Goal: Browse casually: Explore the website without a specific task or goal

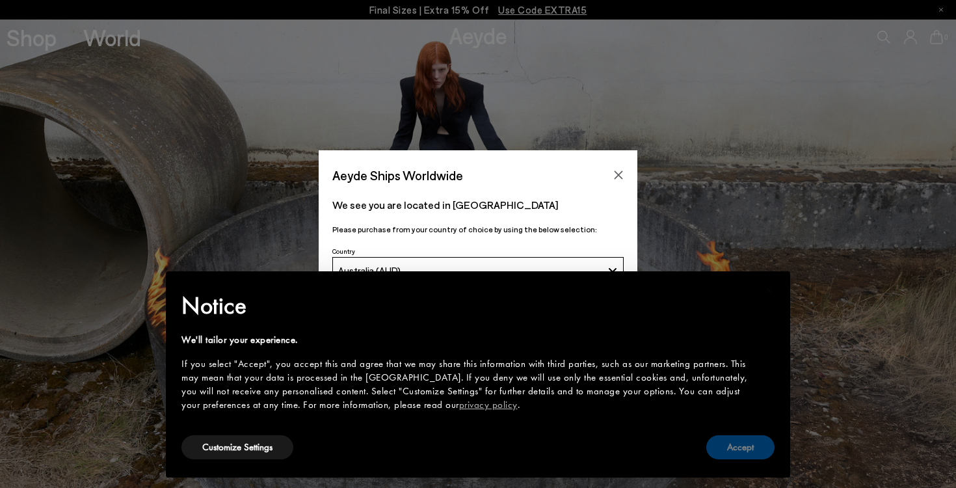
click at [724, 448] on button "Accept" at bounding box center [740, 447] width 68 height 24
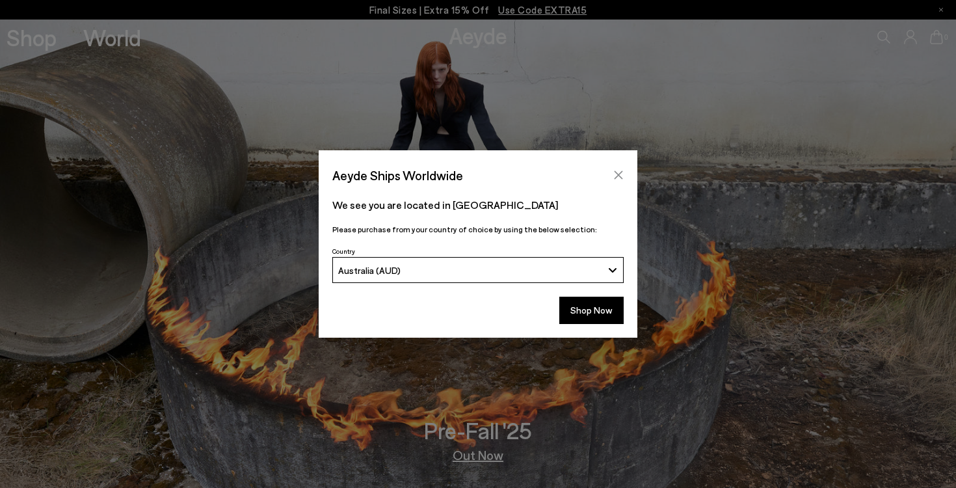
click at [614, 176] on icon "Close" at bounding box center [618, 175] width 10 height 10
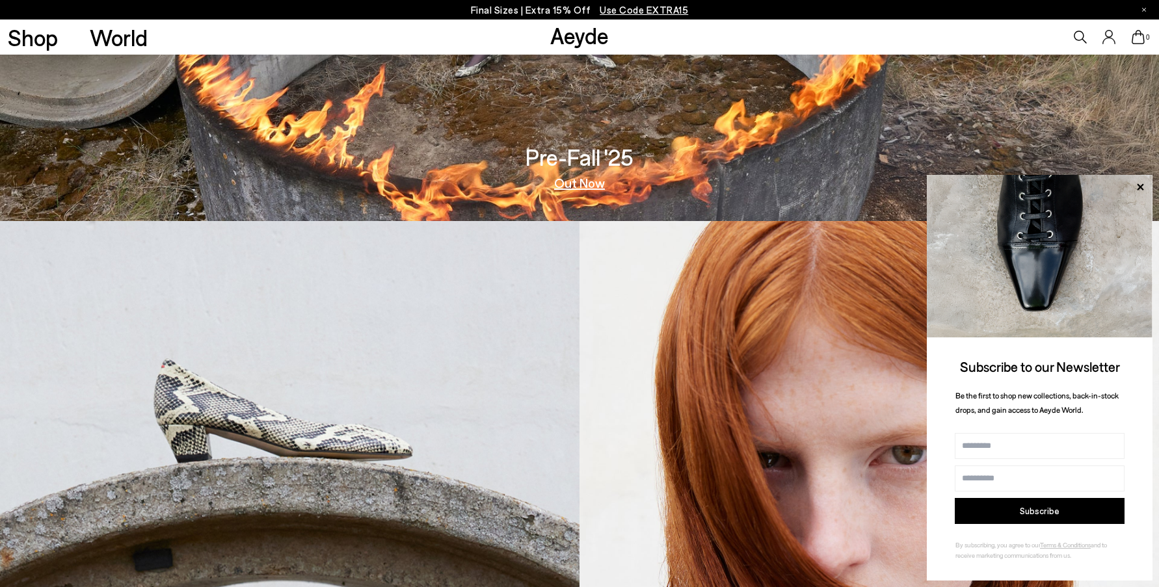
scroll to position [378, 0]
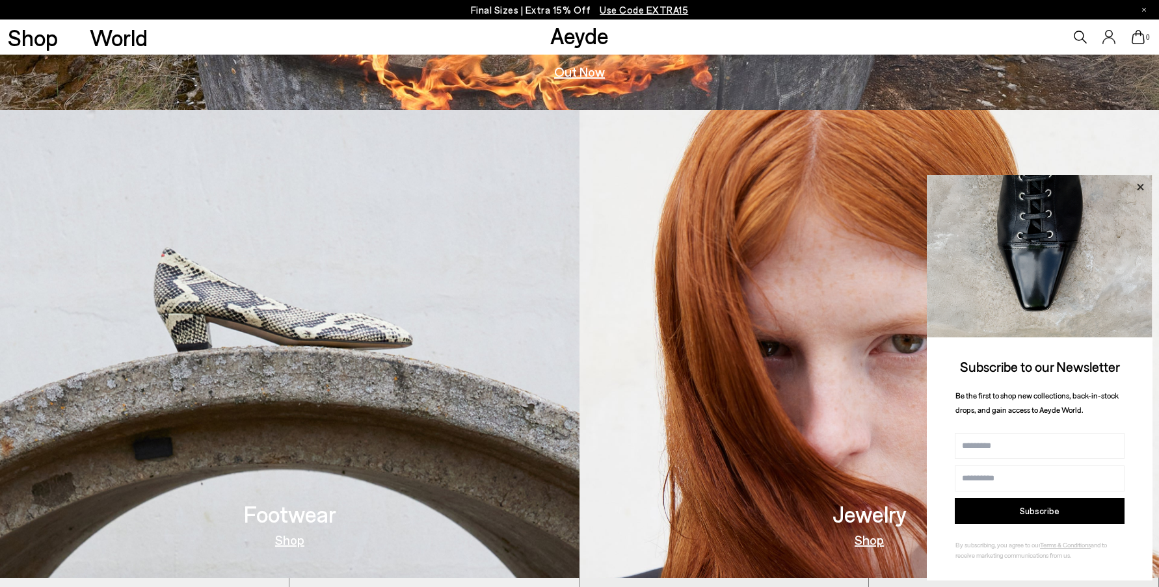
click at [955, 186] on icon at bounding box center [1139, 187] width 17 height 17
click at [285, 487] on h3 "Footwear" at bounding box center [290, 514] width 92 height 23
click at [293, 487] on link "Shop" at bounding box center [289, 539] width 29 height 13
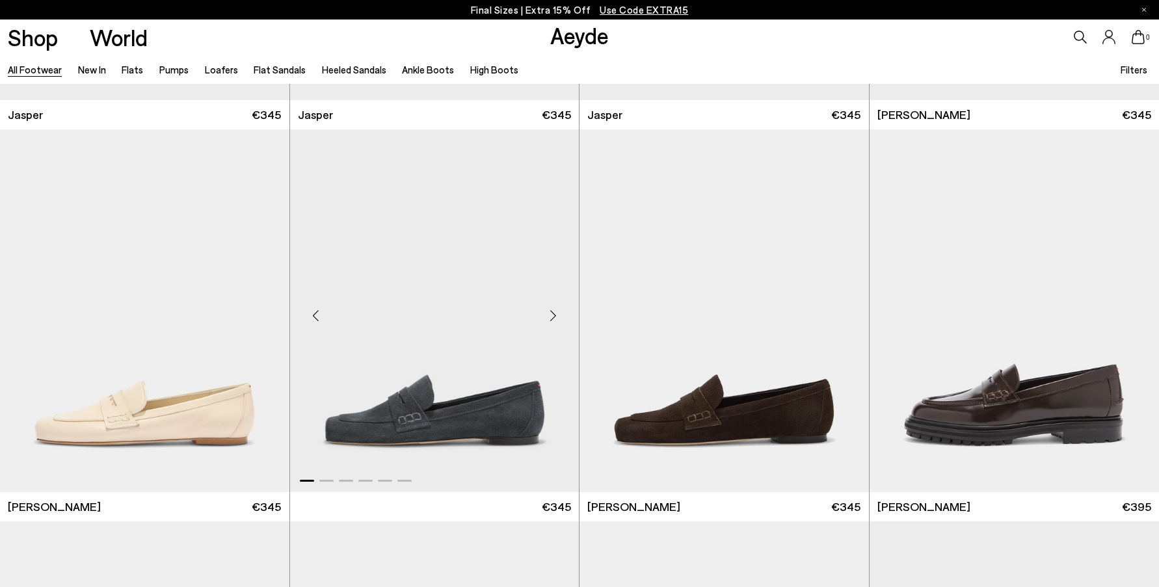
scroll to position [988, 0]
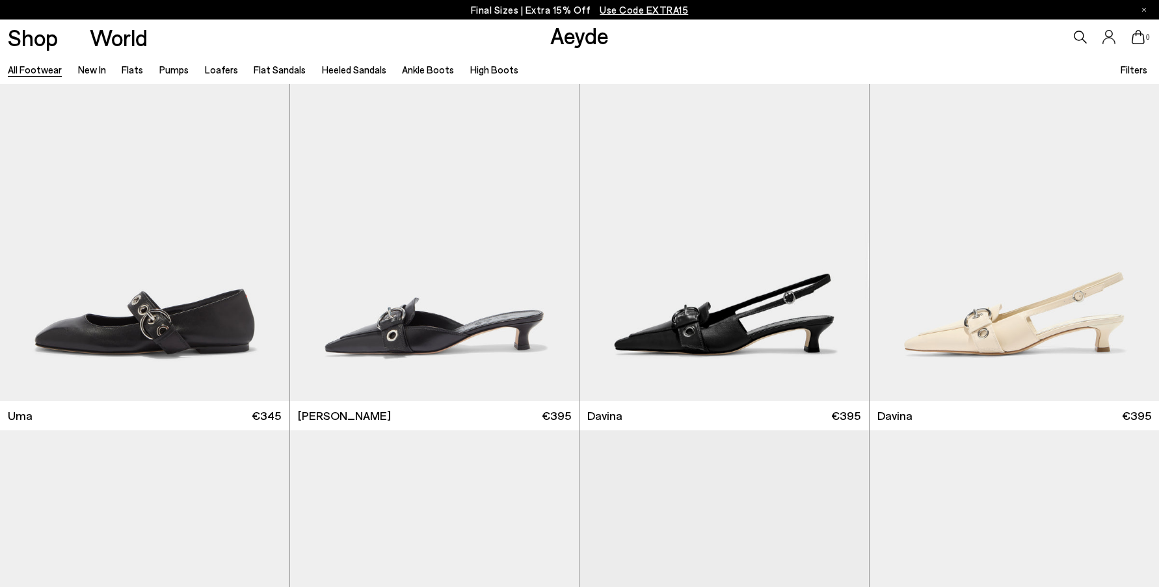
scroll to position [9044, 0]
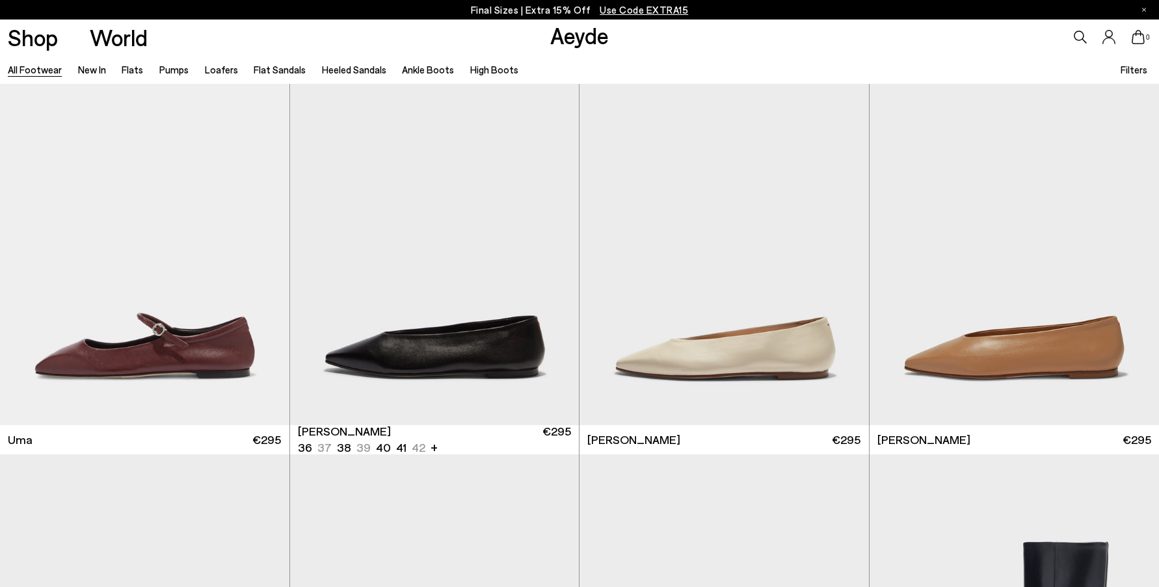
scroll to position [12499, 0]
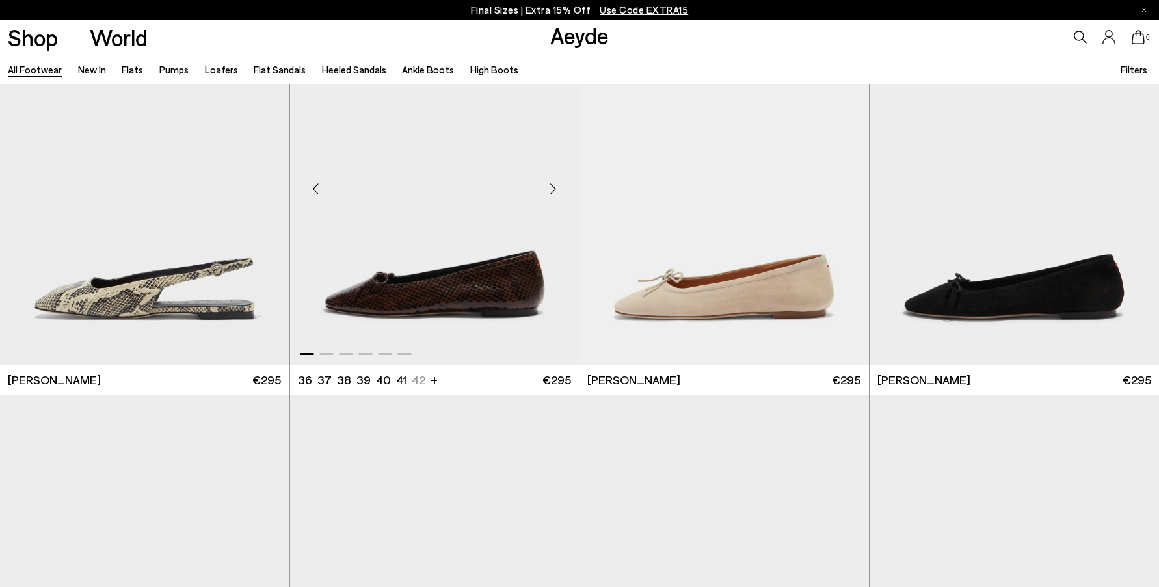
scroll to position [13913, 0]
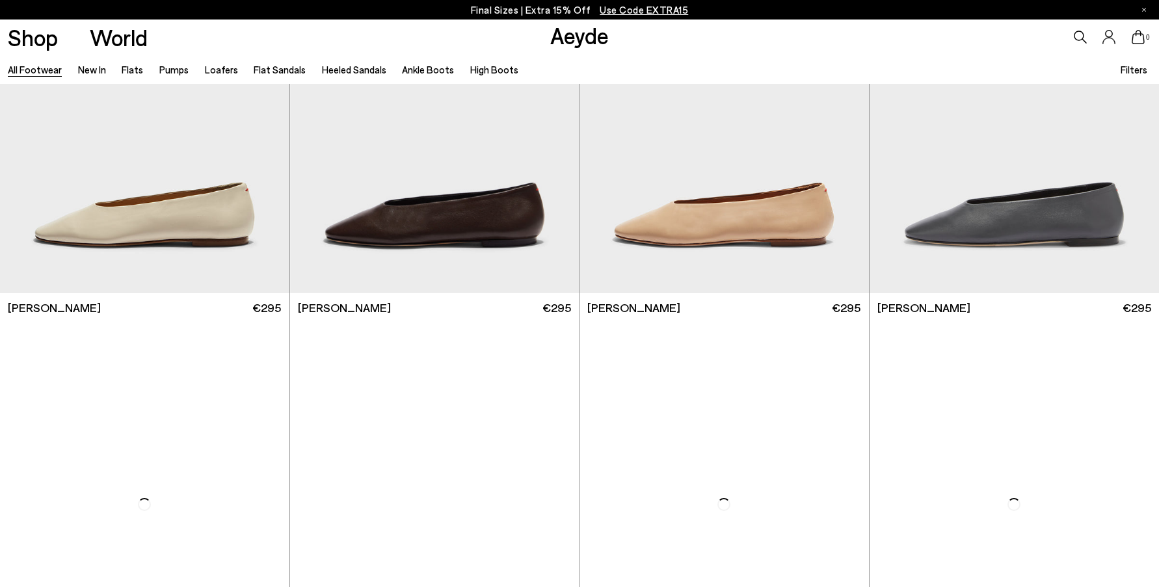
scroll to position [14982, 0]
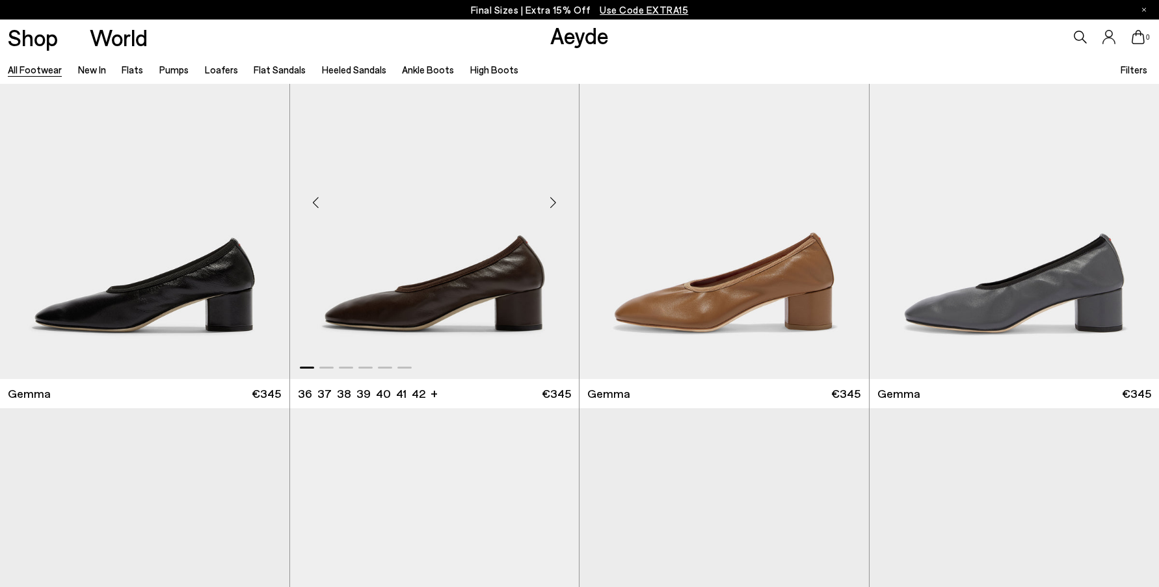
click at [555, 194] on div "Next slide" at bounding box center [552, 202] width 39 height 39
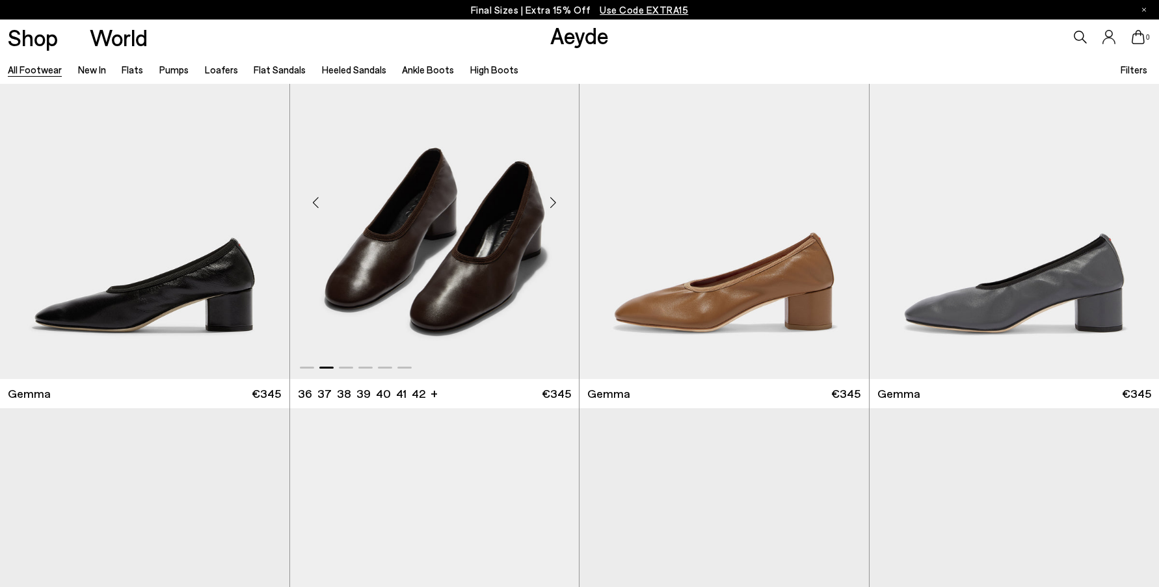
click at [555, 194] on div "Next slide" at bounding box center [552, 202] width 39 height 39
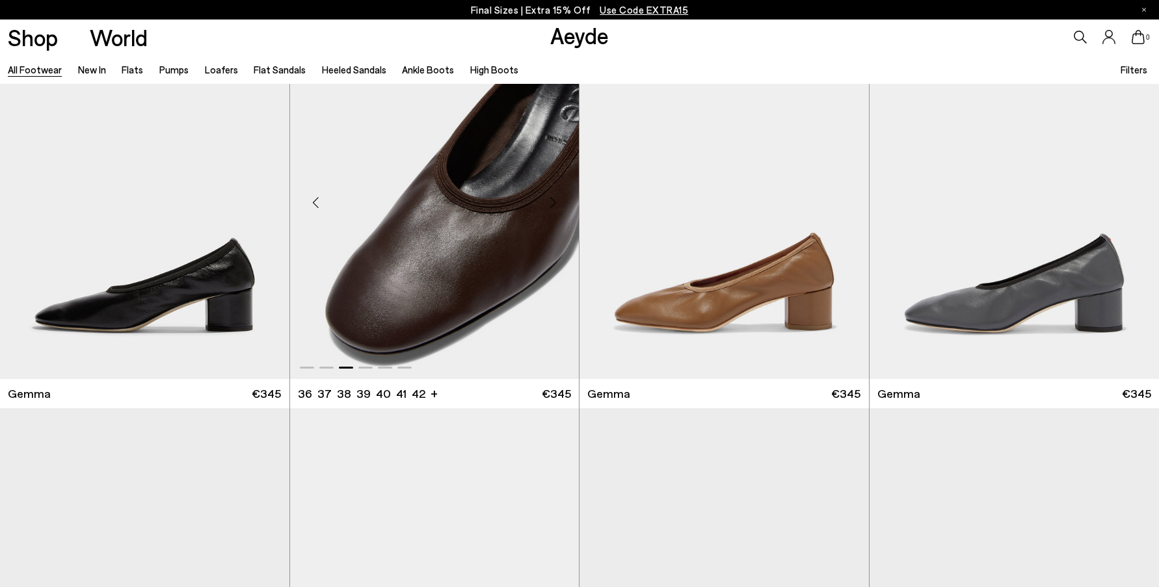
click at [555, 194] on div "Next slide" at bounding box center [552, 202] width 39 height 39
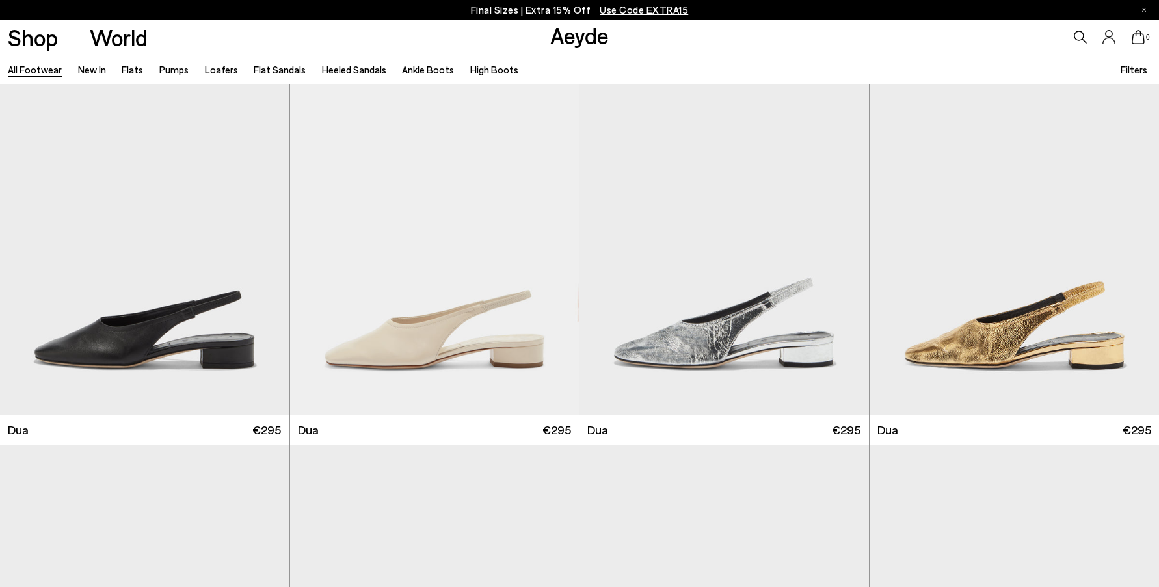
scroll to position [15341, 0]
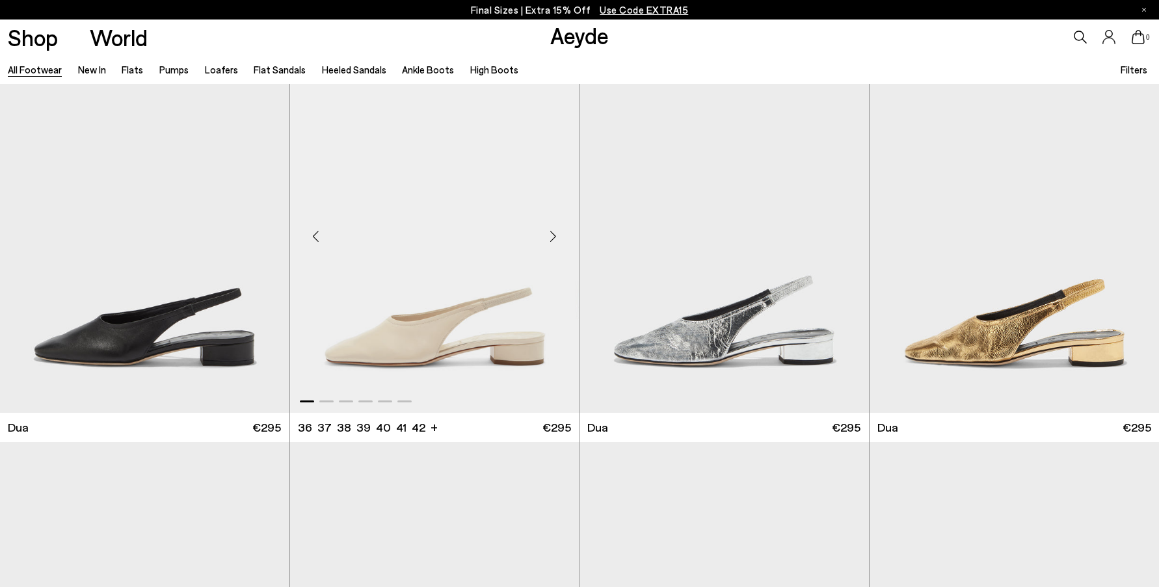
click at [550, 236] on div "Next slide" at bounding box center [552, 236] width 39 height 39
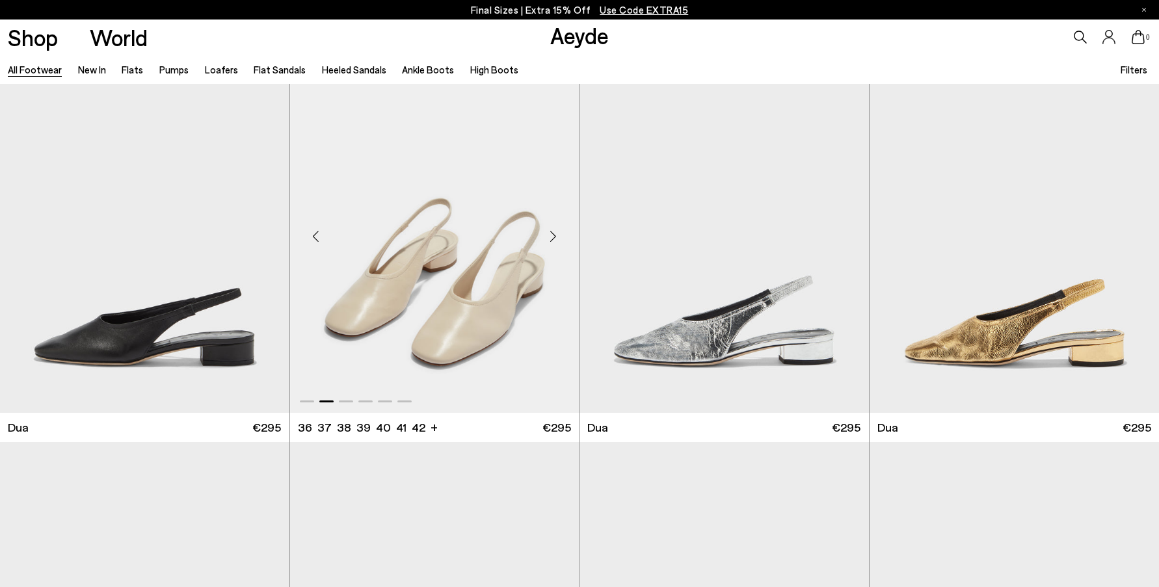
click at [551, 237] on div "Next slide" at bounding box center [552, 236] width 39 height 39
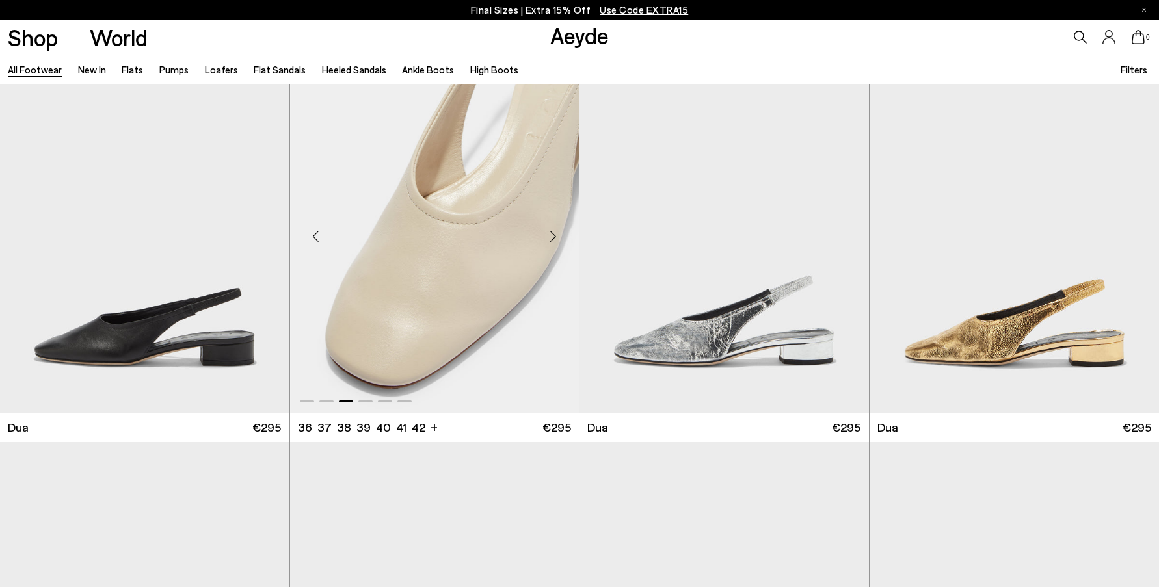
click at [551, 237] on div "Next slide" at bounding box center [552, 236] width 39 height 39
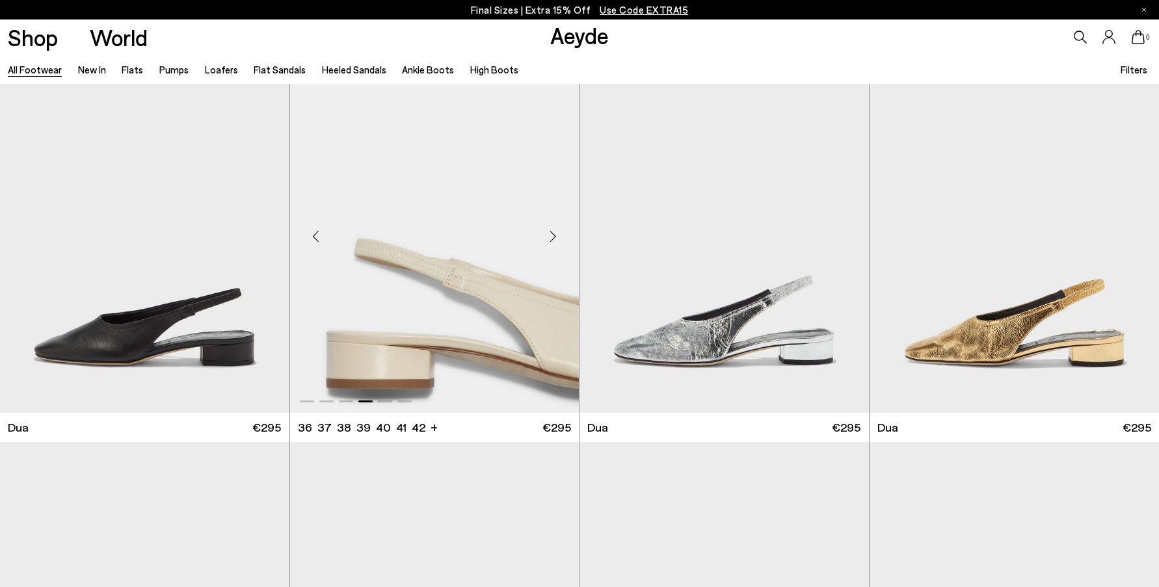
click at [551, 237] on div "Next slide" at bounding box center [552, 236] width 39 height 39
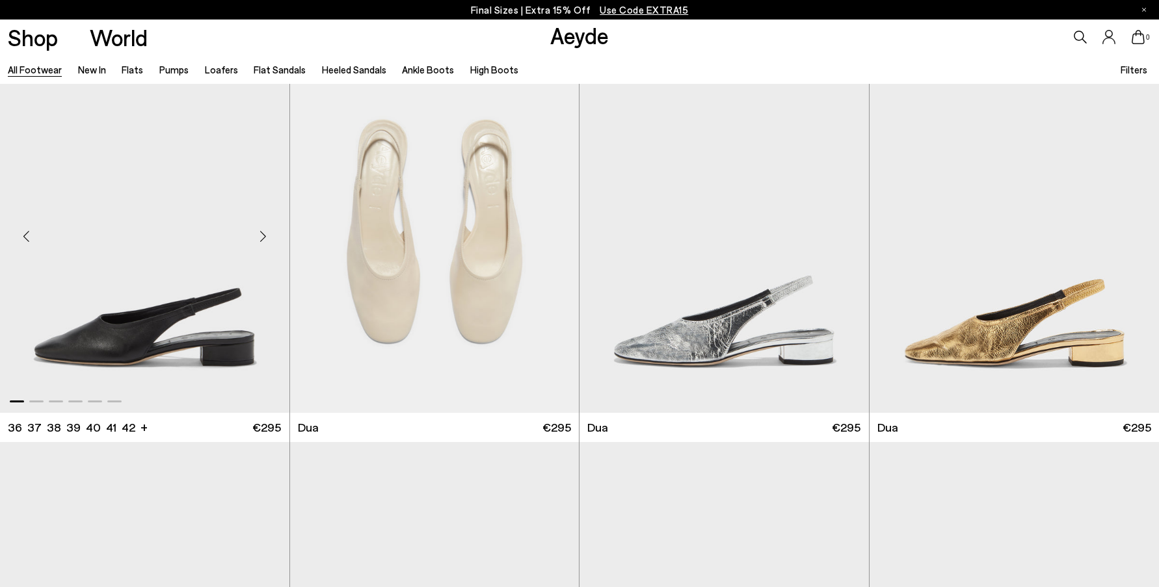
click at [265, 235] on div "Next slide" at bounding box center [263, 236] width 39 height 39
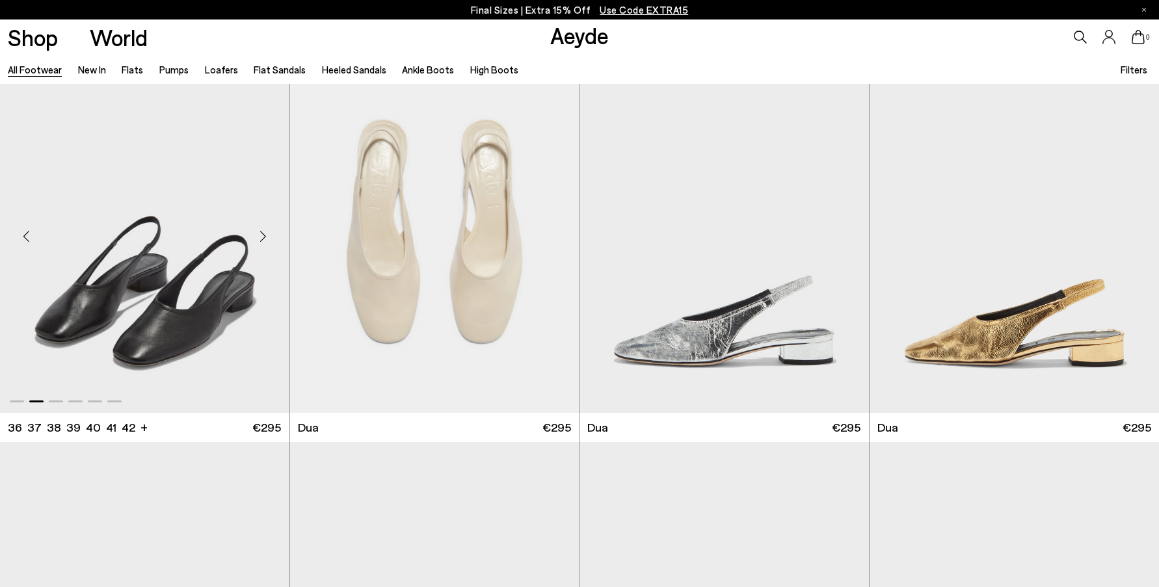
click at [263, 233] on div "Next slide" at bounding box center [263, 236] width 39 height 39
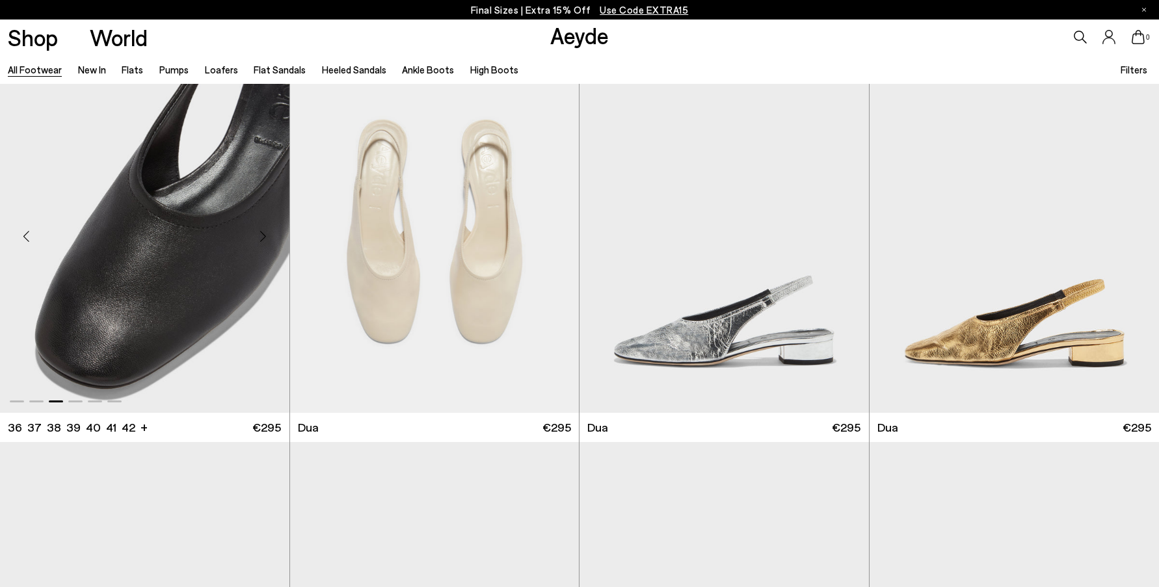
click at [263, 233] on div "Next slide" at bounding box center [263, 236] width 39 height 39
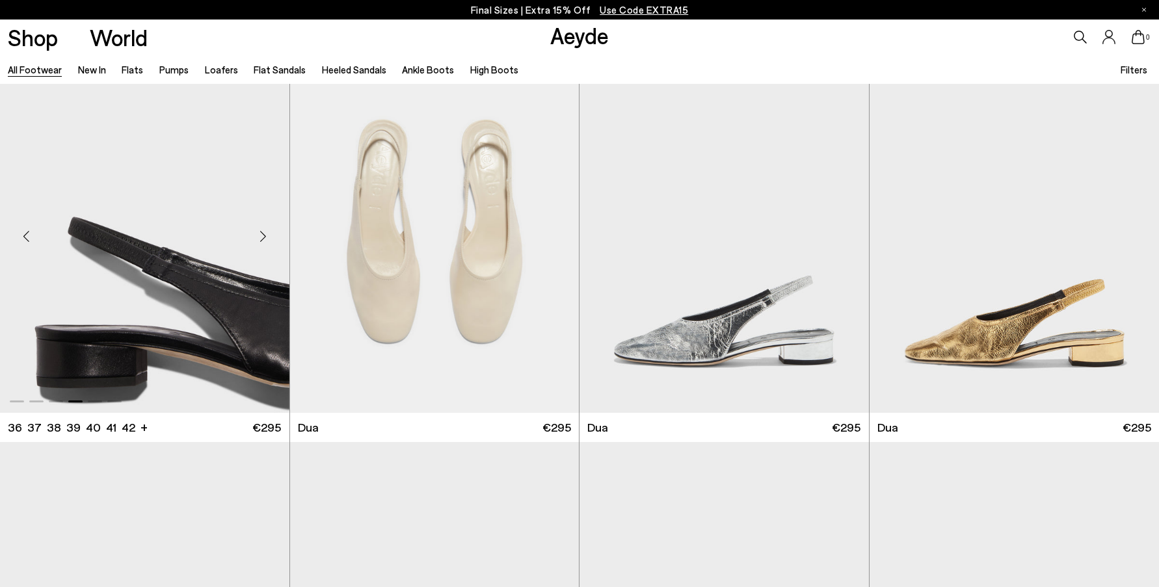
click at [265, 235] on div "Next slide" at bounding box center [263, 236] width 39 height 39
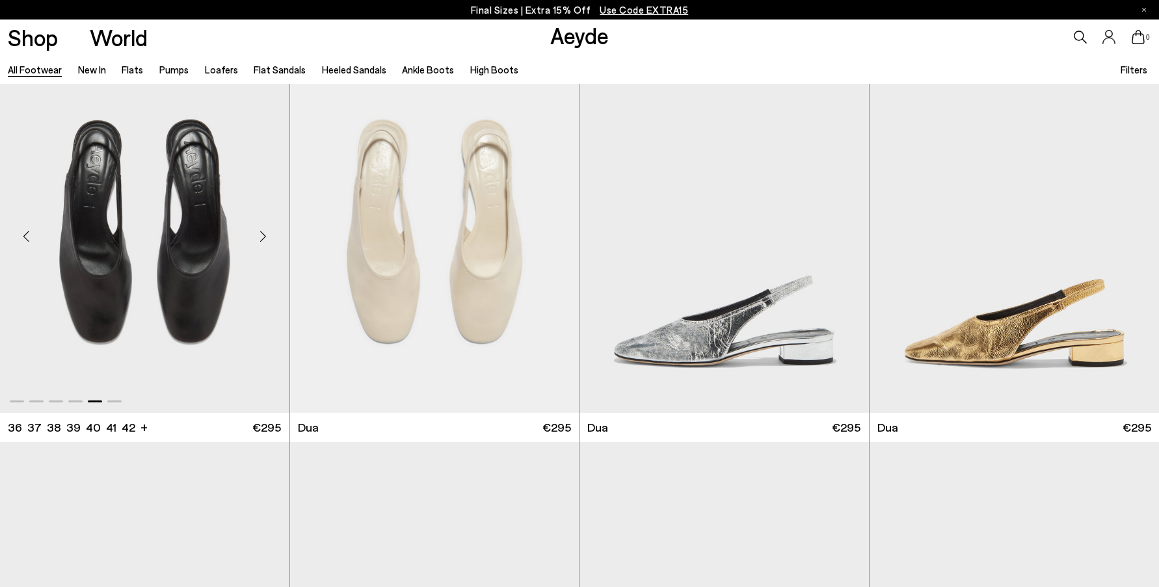
click at [265, 235] on div "Next slide" at bounding box center [263, 236] width 39 height 39
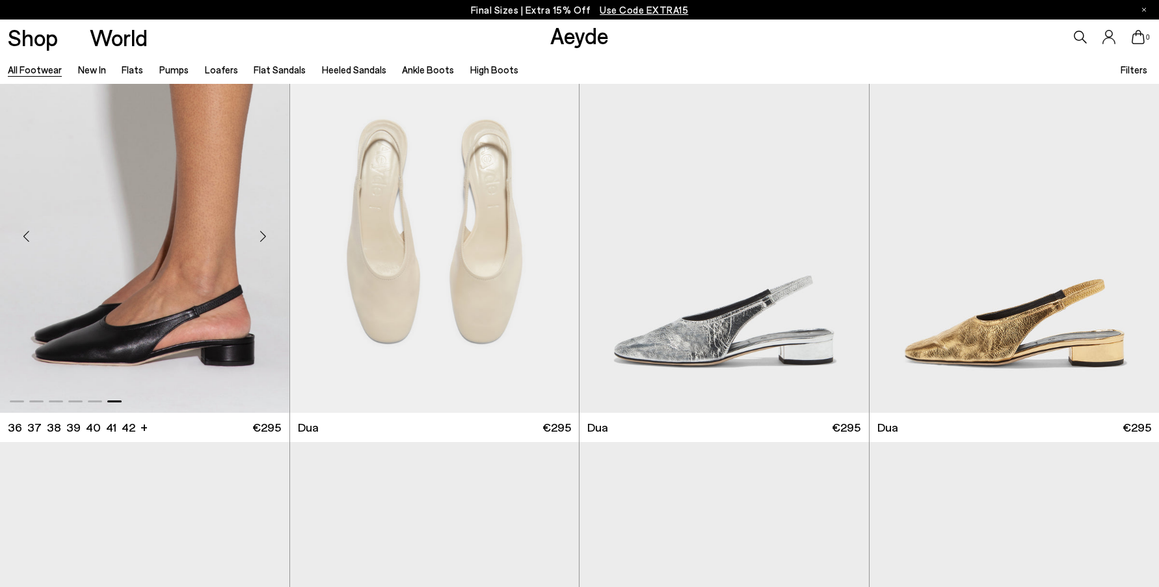
click at [265, 235] on div "Next slide" at bounding box center [263, 236] width 39 height 39
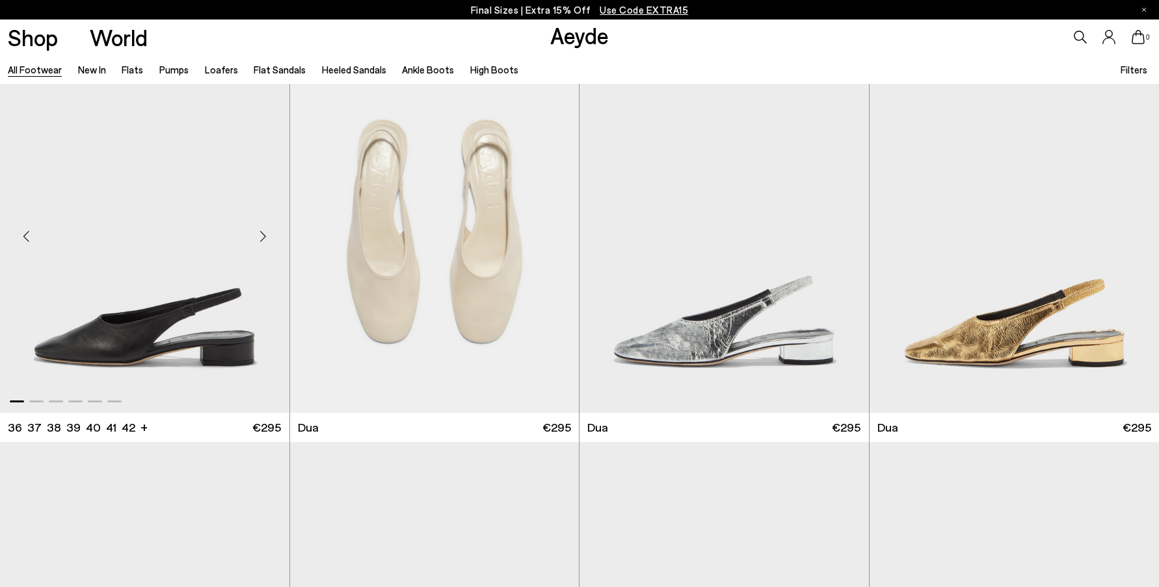
click at [265, 235] on div "Next slide" at bounding box center [263, 236] width 39 height 39
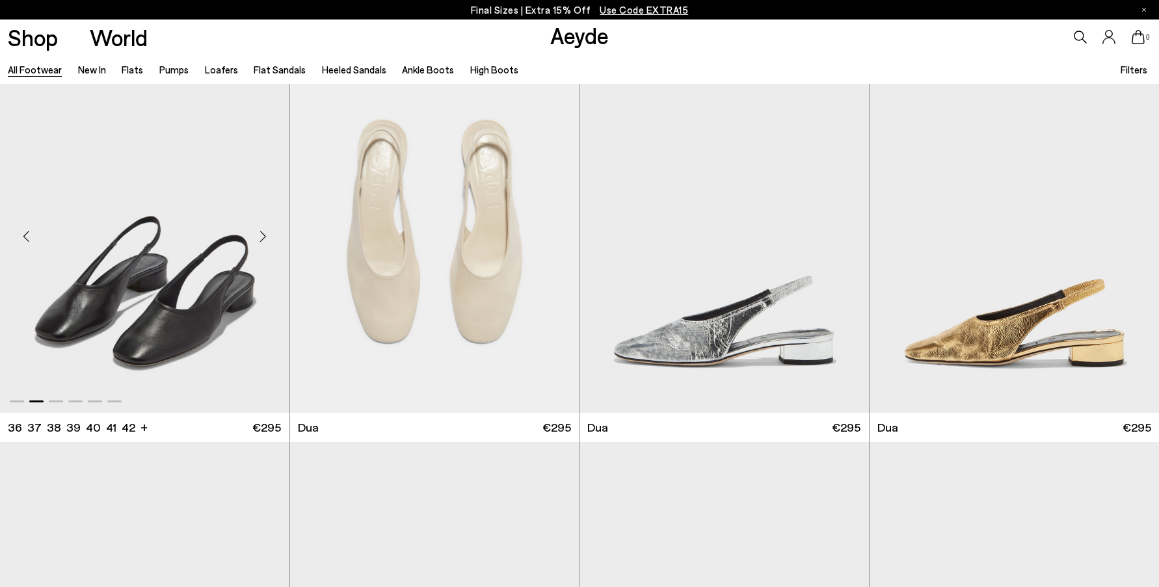
click at [265, 237] on div "Next slide" at bounding box center [263, 236] width 39 height 39
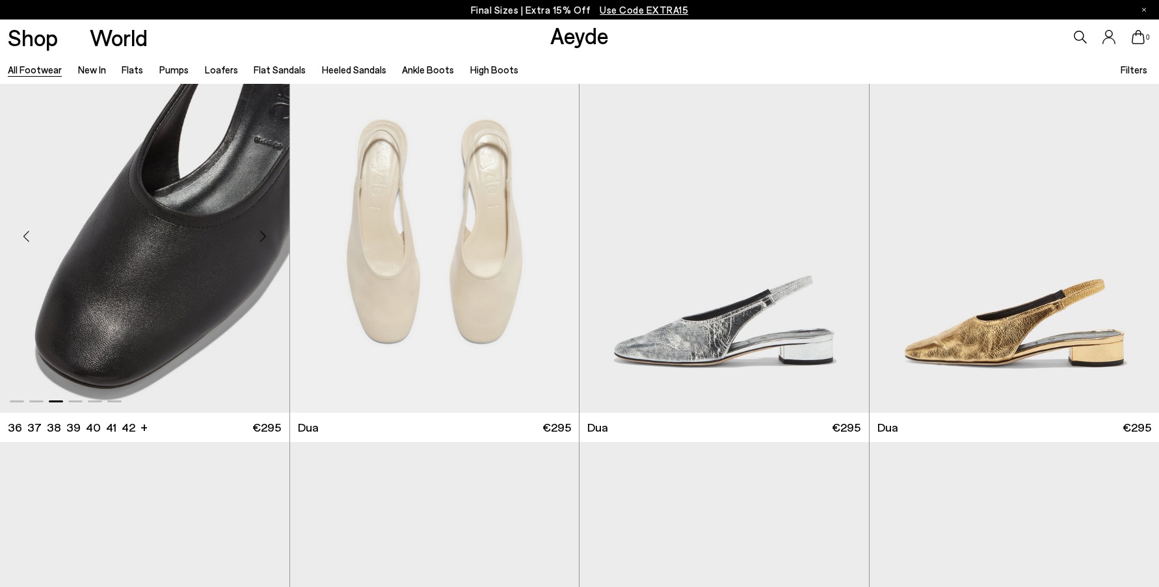
click at [266, 237] on div "Next slide" at bounding box center [263, 236] width 39 height 39
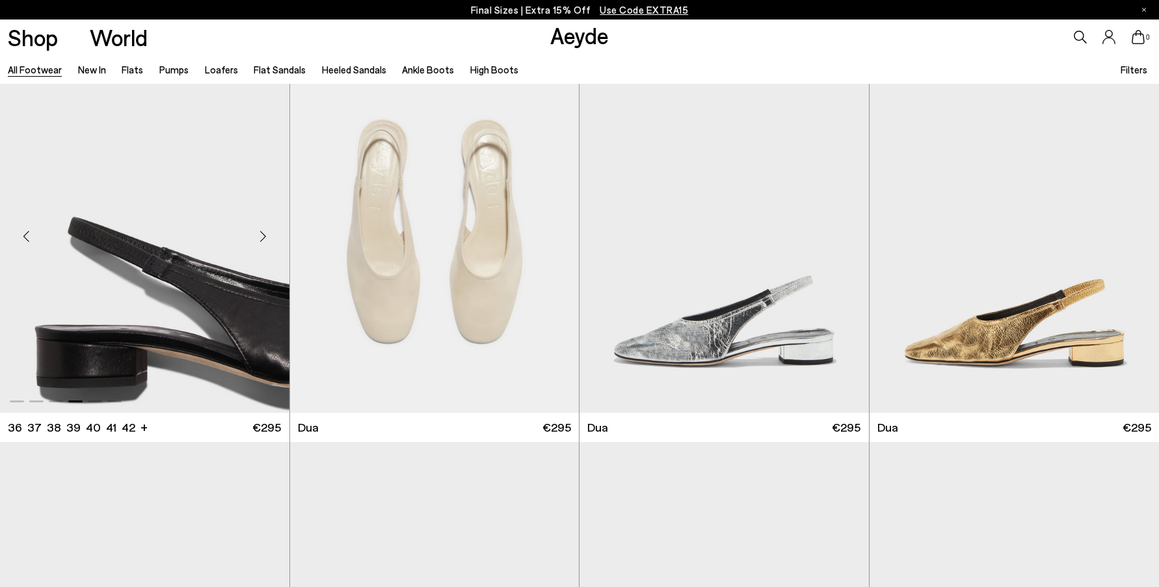
click at [267, 239] on div "Next slide" at bounding box center [263, 236] width 39 height 39
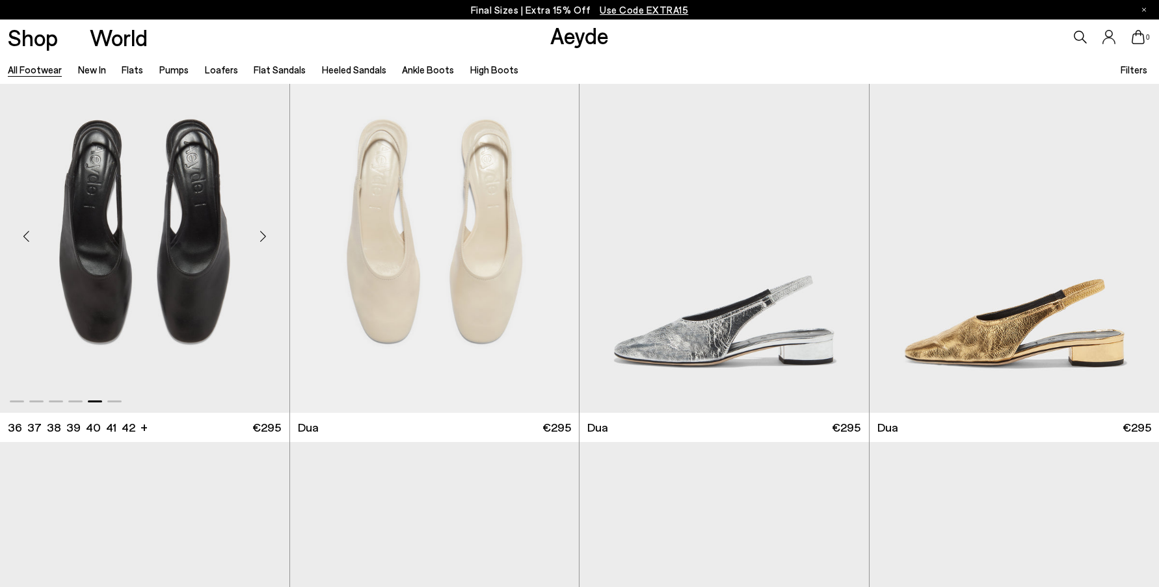
click at [267, 240] on div "Next slide" at bounding box center [263, 236] width 39 height 39
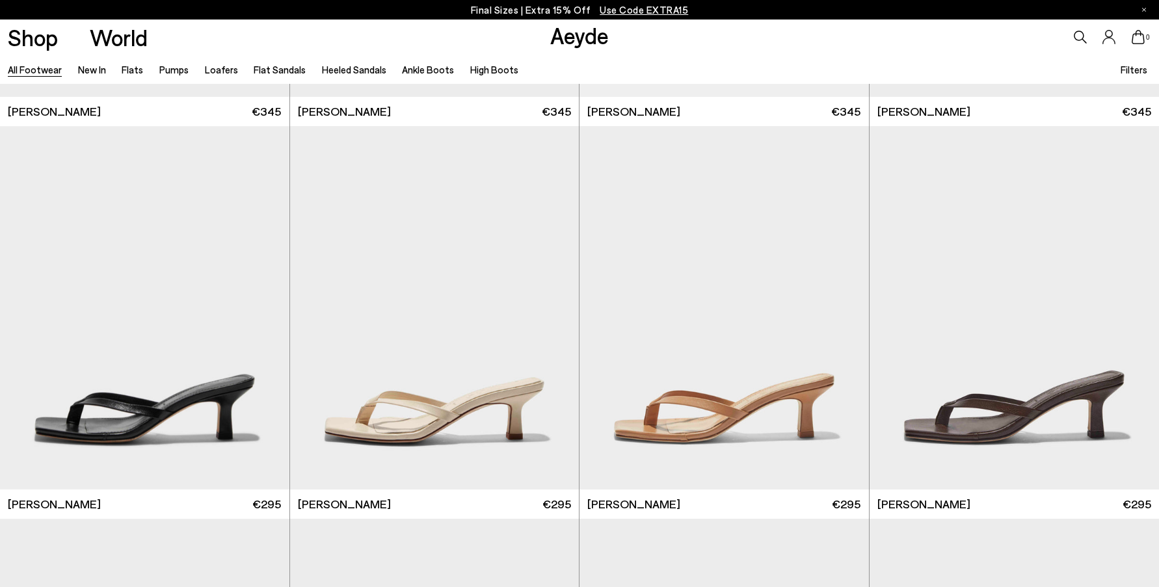
scroll to position [16810, 0]
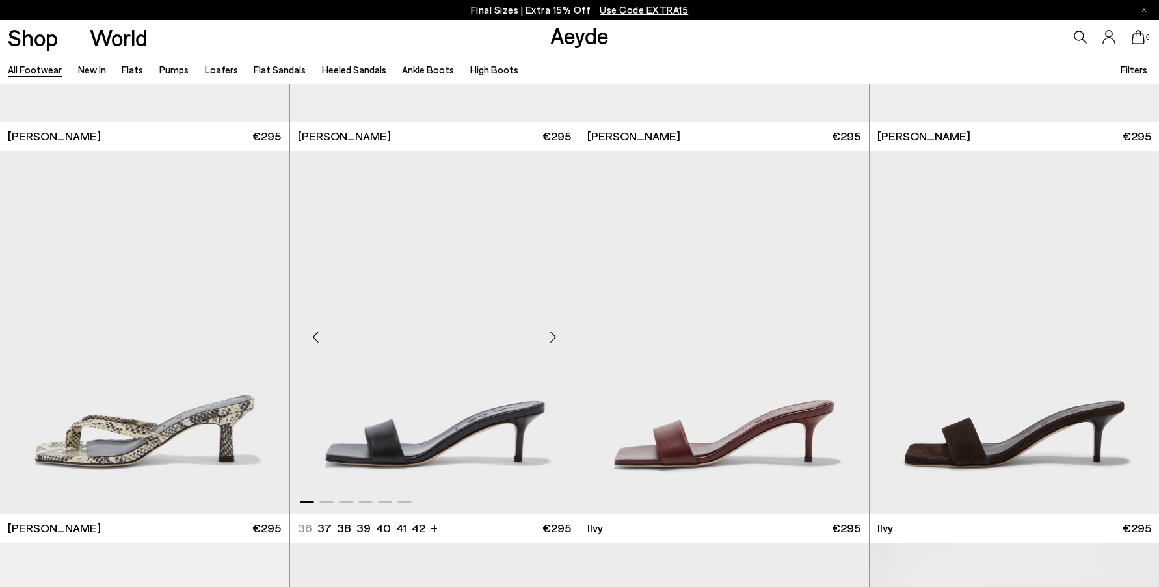
click at [556, 335] on div "Next slide" at bounding box center [552, 337] width 39 height 39
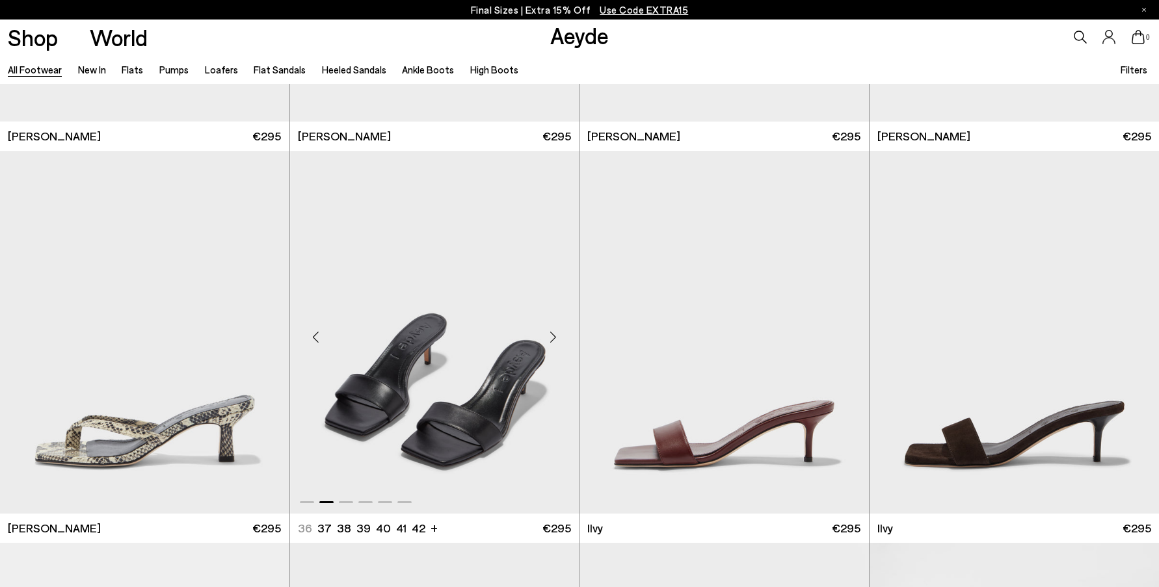
click at [556, 335] on div "Next slide" at bounding box center [552, 337] width 39 height 39
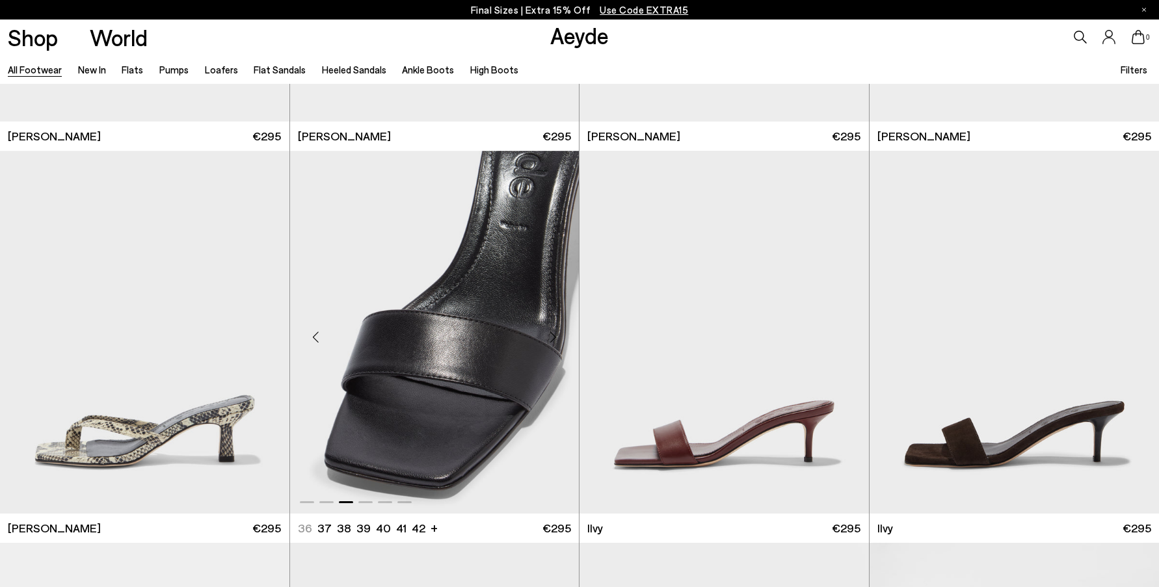
click at [557, 336] on div "Next slide" at bounding box center [552, 337] width 39 height 39
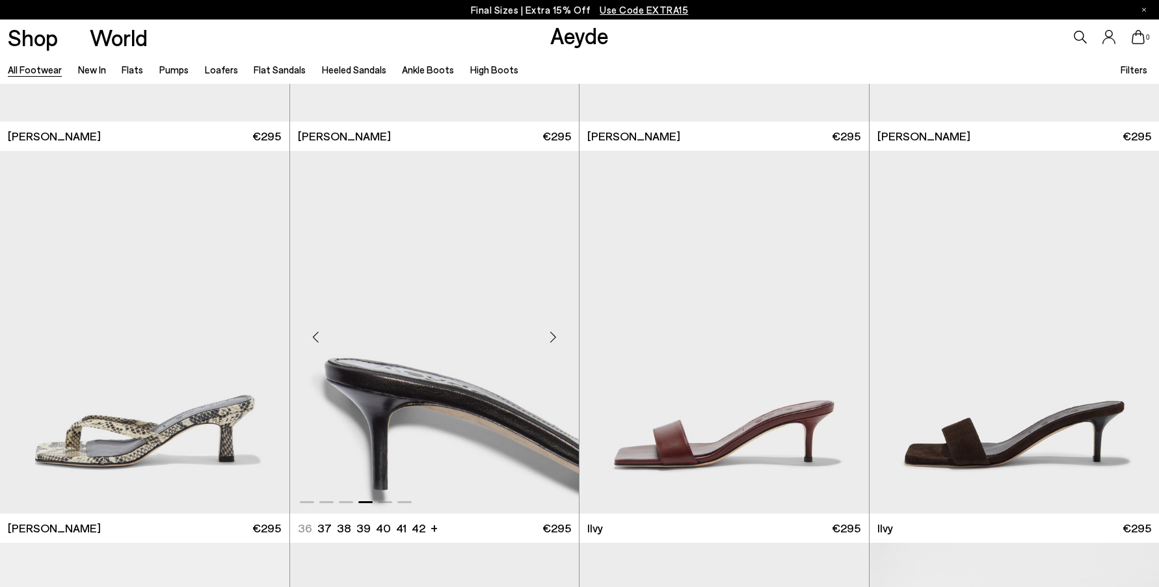
click at [557, 336] on div "Next slide" at bounding box center [552, 337] width 39 height 39
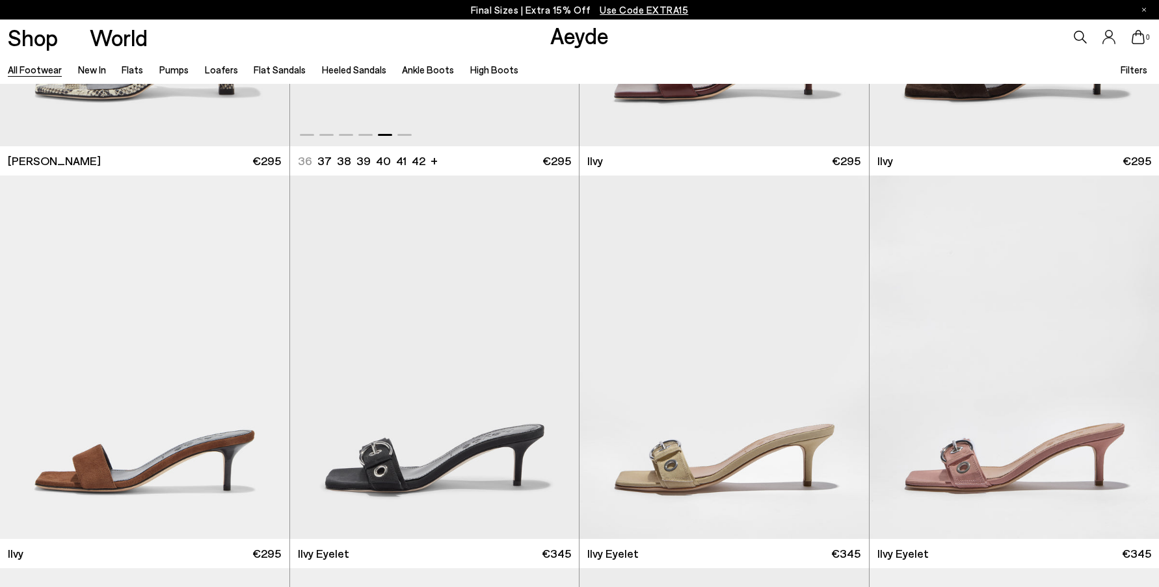
scroll to position [17178, 0]
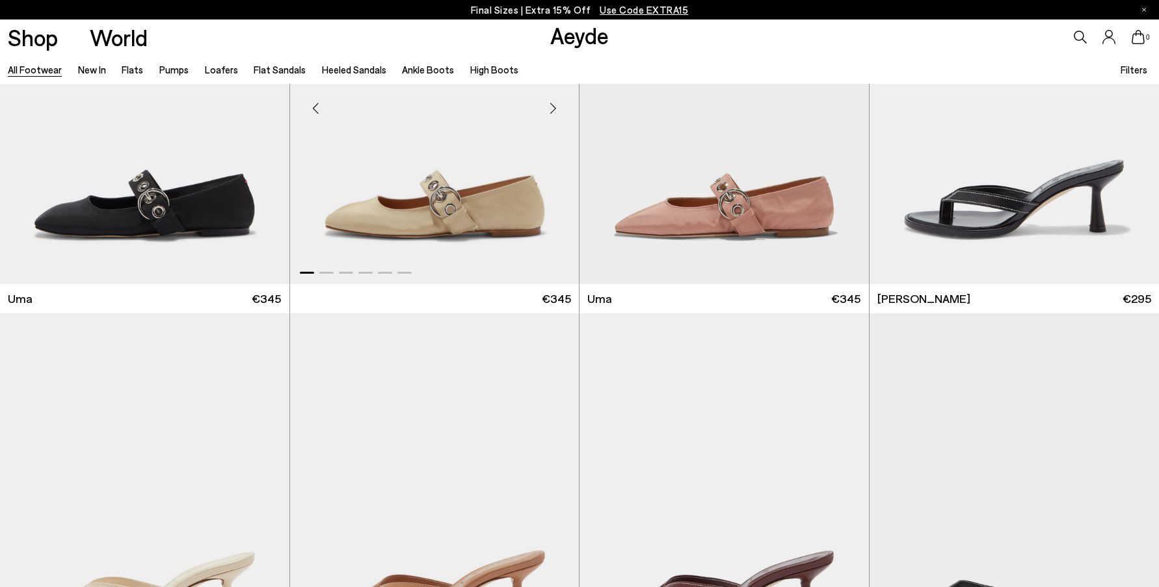
scroll to position [18159, 0]
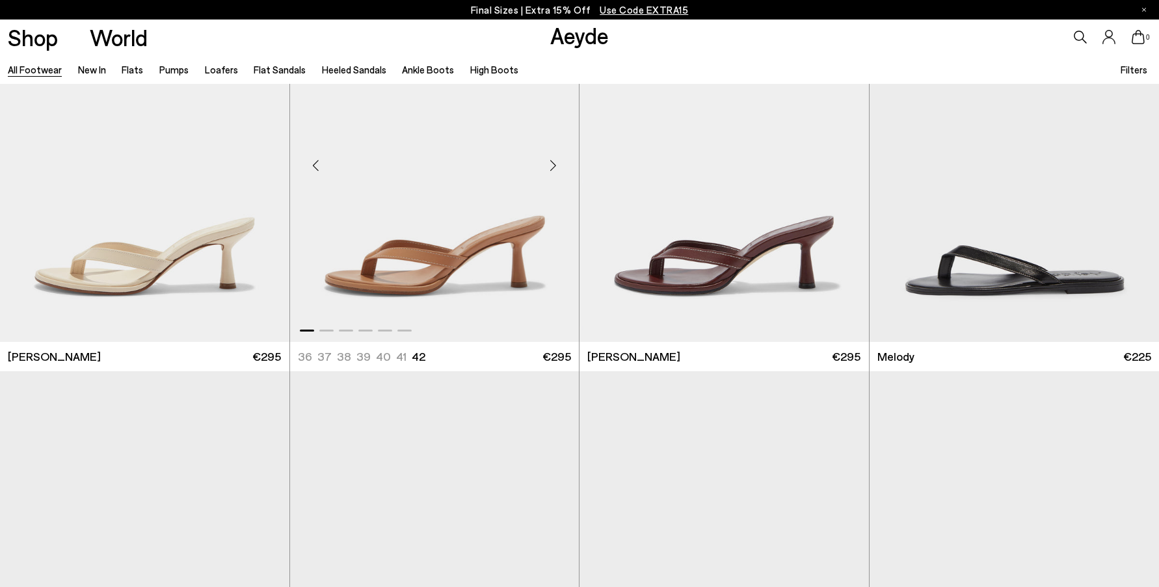
click at [564, 149] on div "Next slide" at bounding box center [552, 165] width 39 height 39
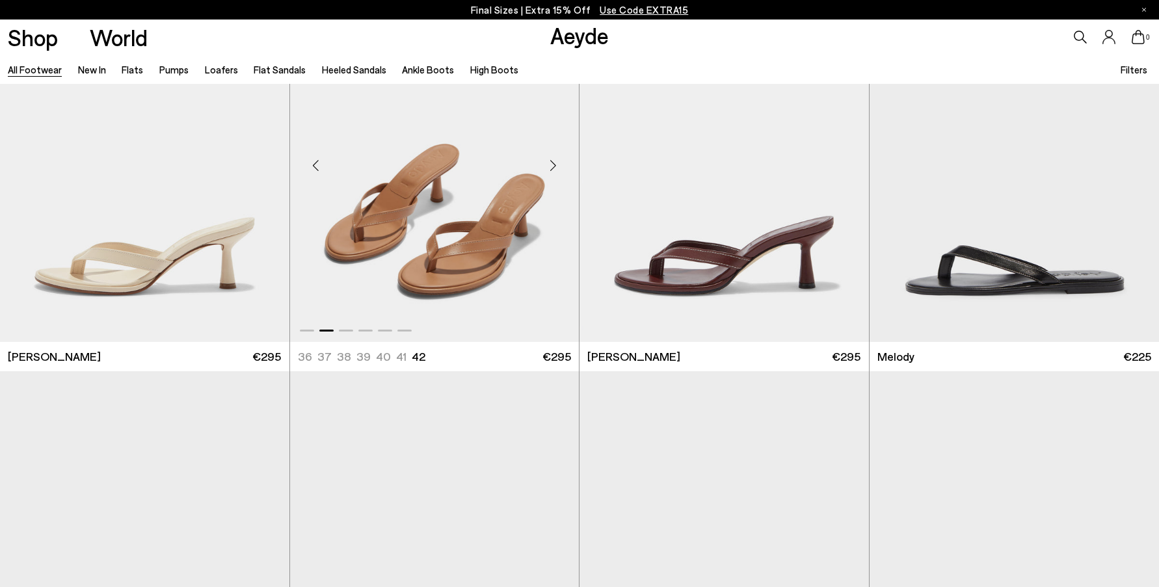
click at [559, 157] on div "Next slide" at bounding box center [552, 165] width 39 height 39
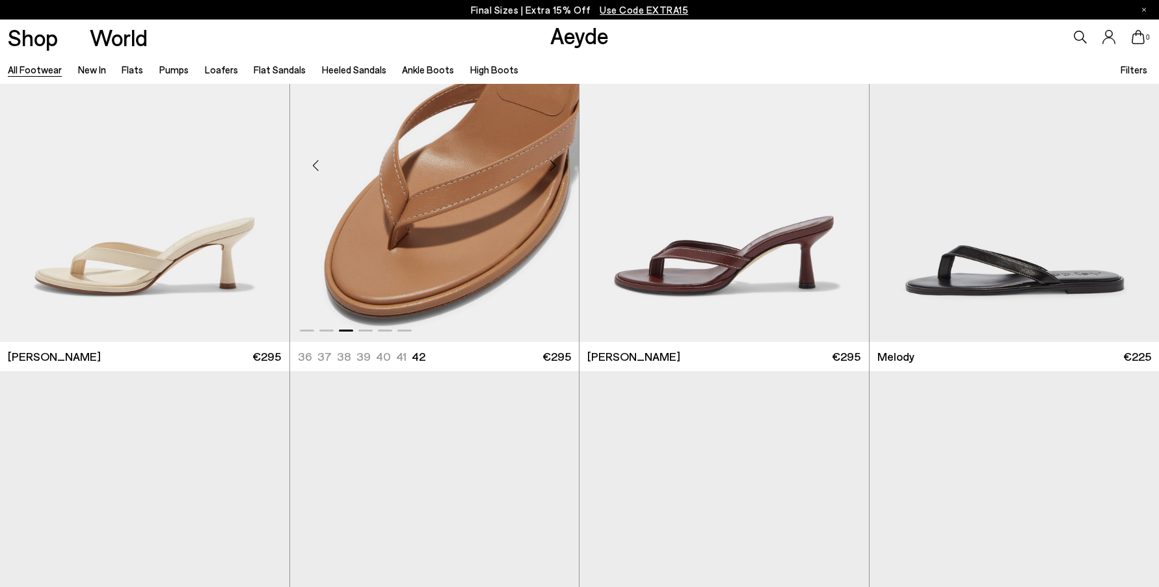
click at [559, 157] on div "Next slide" at bounding box center [552, 165] width 39 height 39
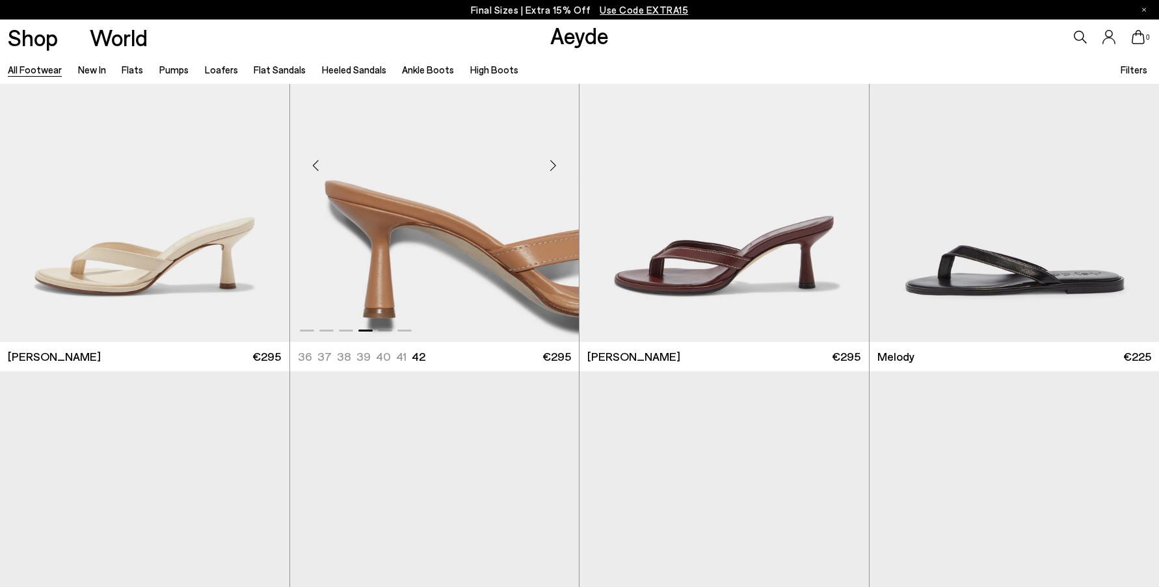
click at [559, 157] on div "Next slide" at bounding box center [552, 165] width 39 height 39
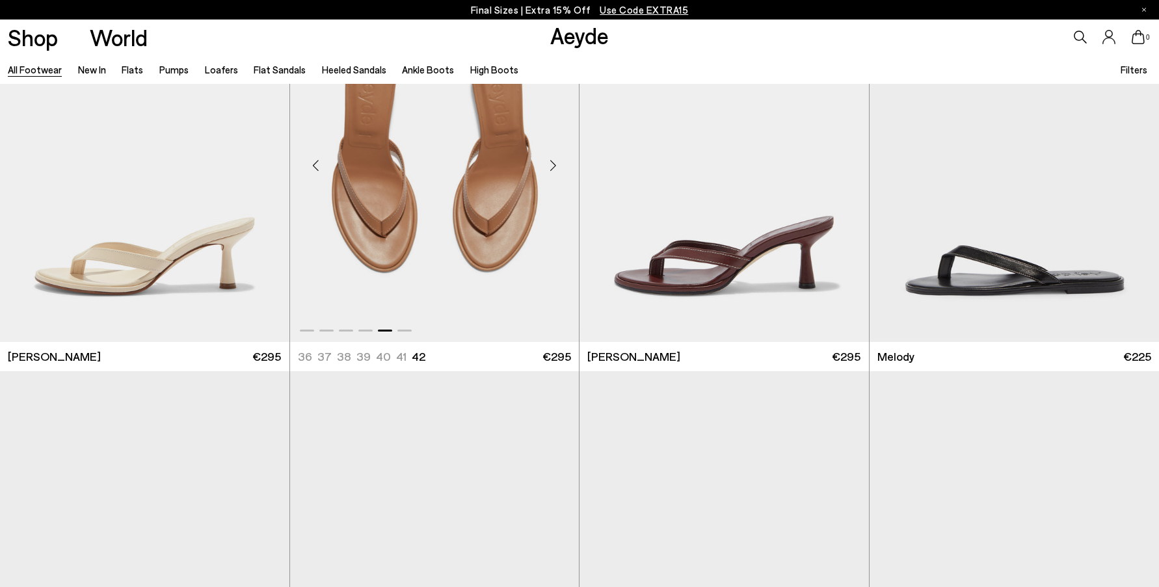
click at [559, 157] on div "Next slide" at bounding box center [552, 165] width 39 height 39
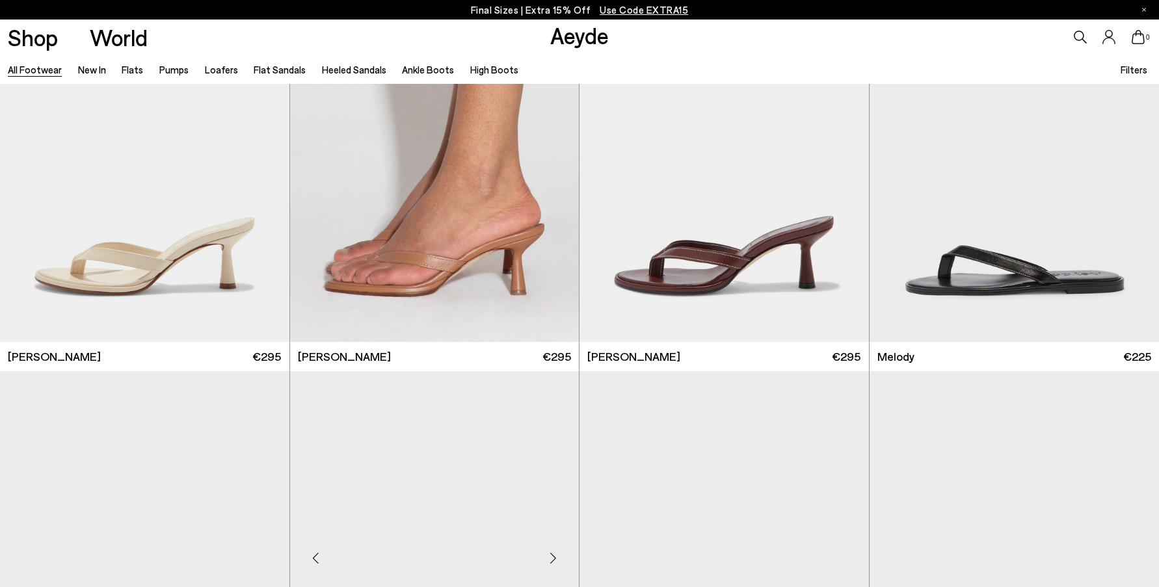
scroll to position [18909, 0]
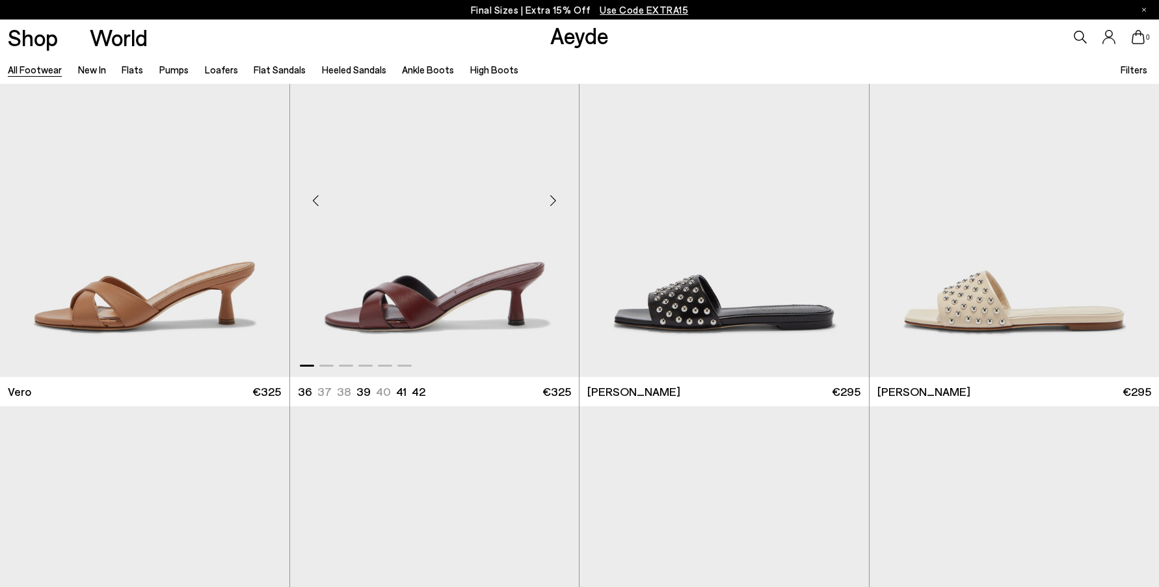
click at [555, 195] on div "Next slide" at bounding box center [552, 200] width 39 height 39
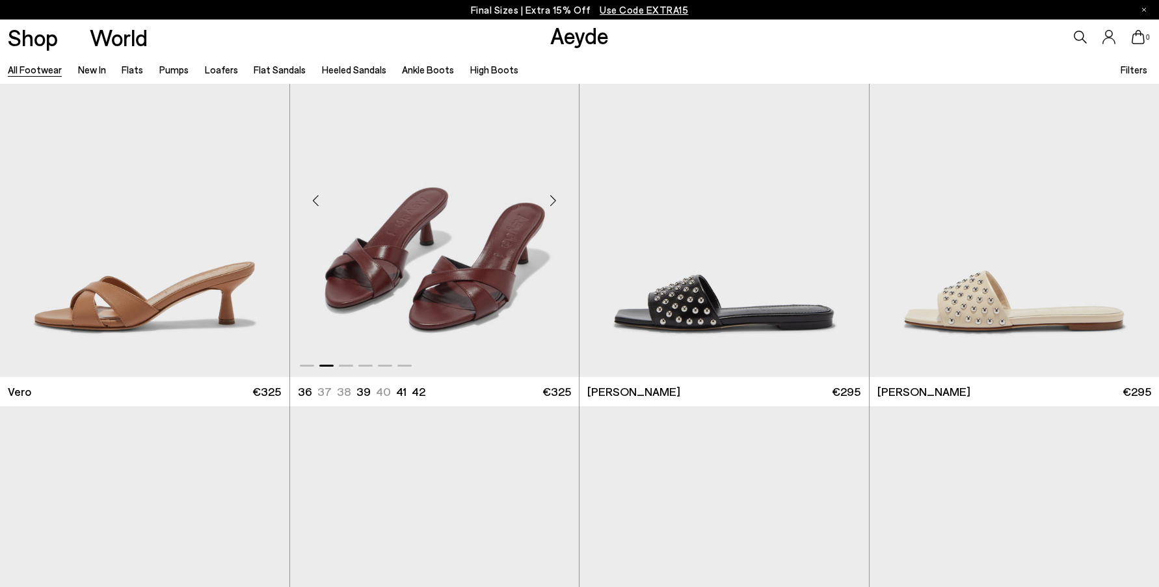
click at [555, 195] on div "Next slide" at bounding box center [552, 200] width 39 height 39
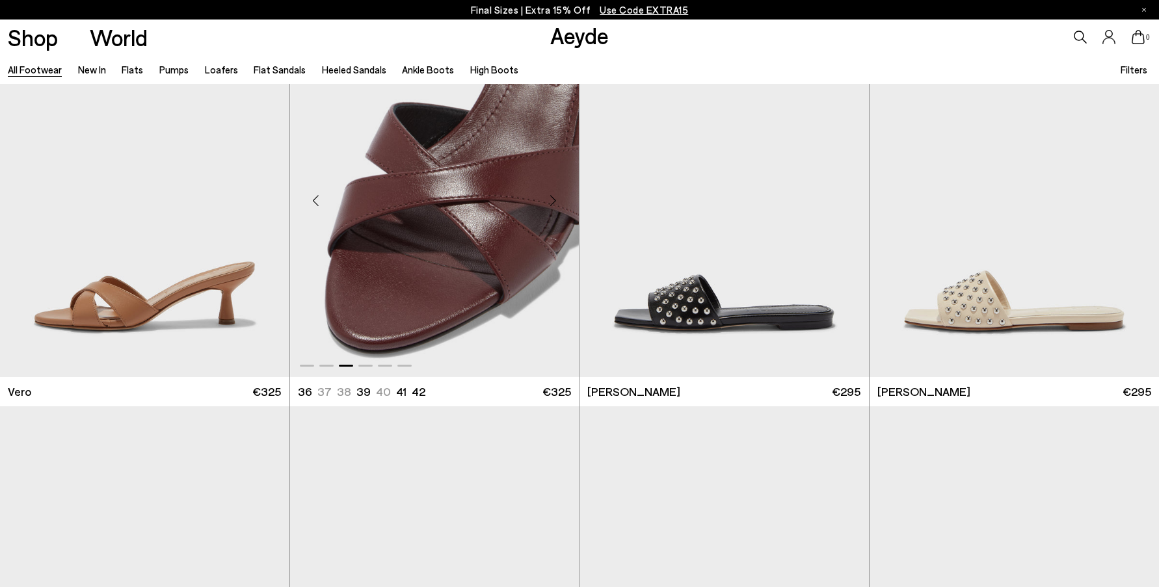
click at [556, 196] on div "Next slide" at bounding box center [552, 200] width 39 height 39
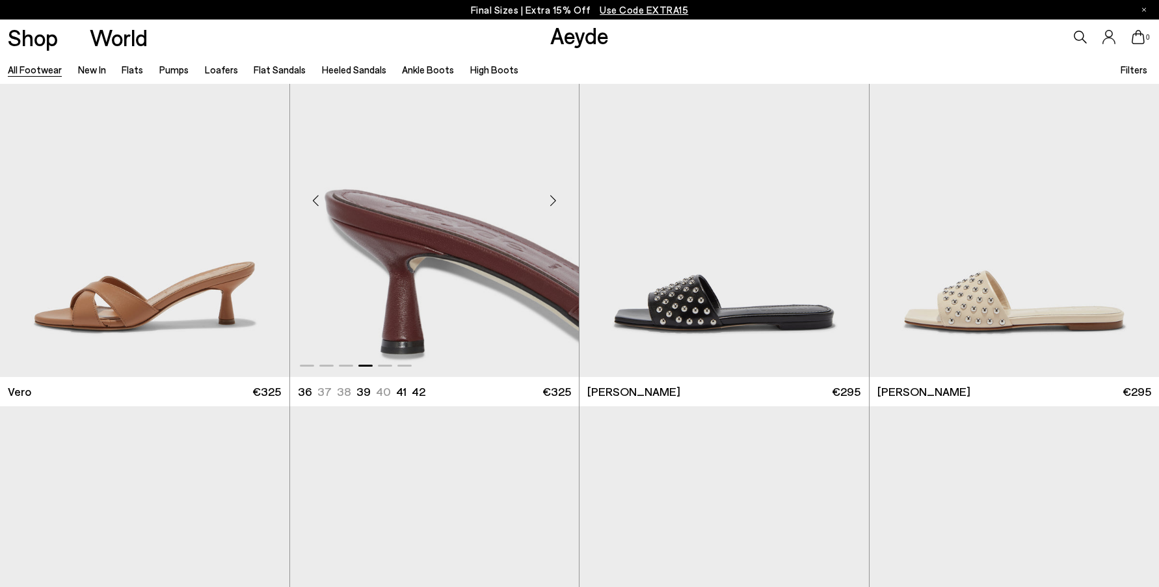
click at [557, 198] on div "Next slide" at bounding box center [552, 200] width 39 height 39
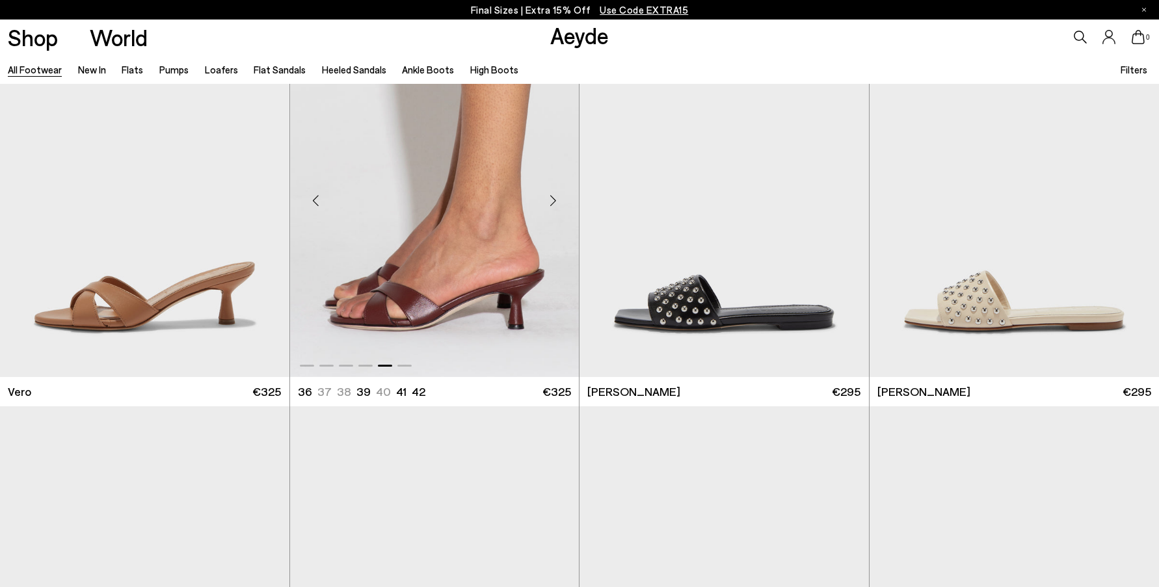
click at [557, 198] on div "Next slide" at bounding box center [552, 200] width 39 height 39
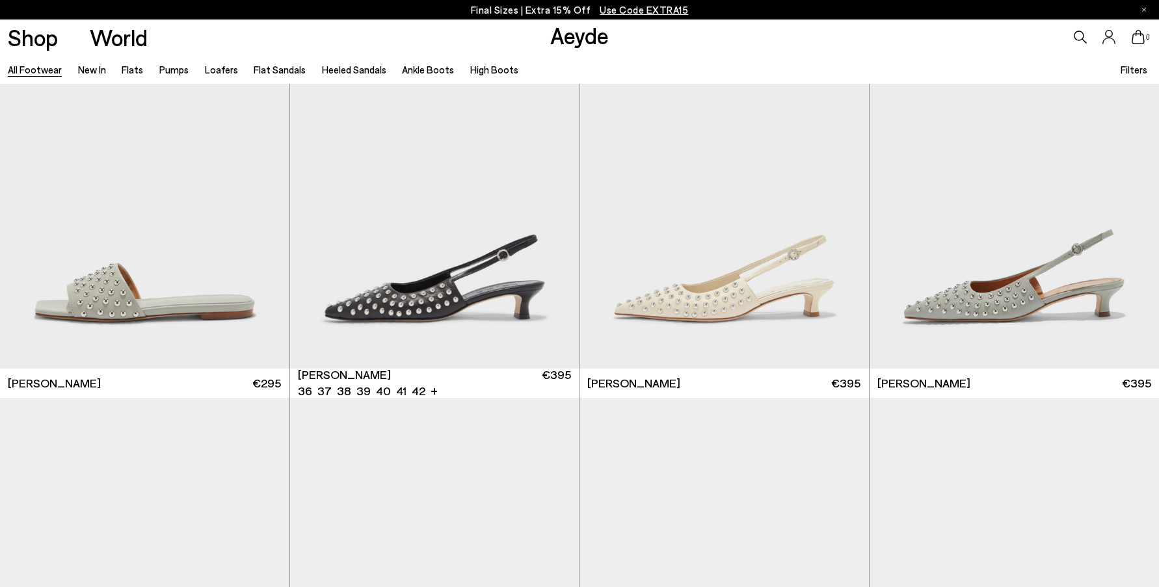
scroll to position [19274, 0]
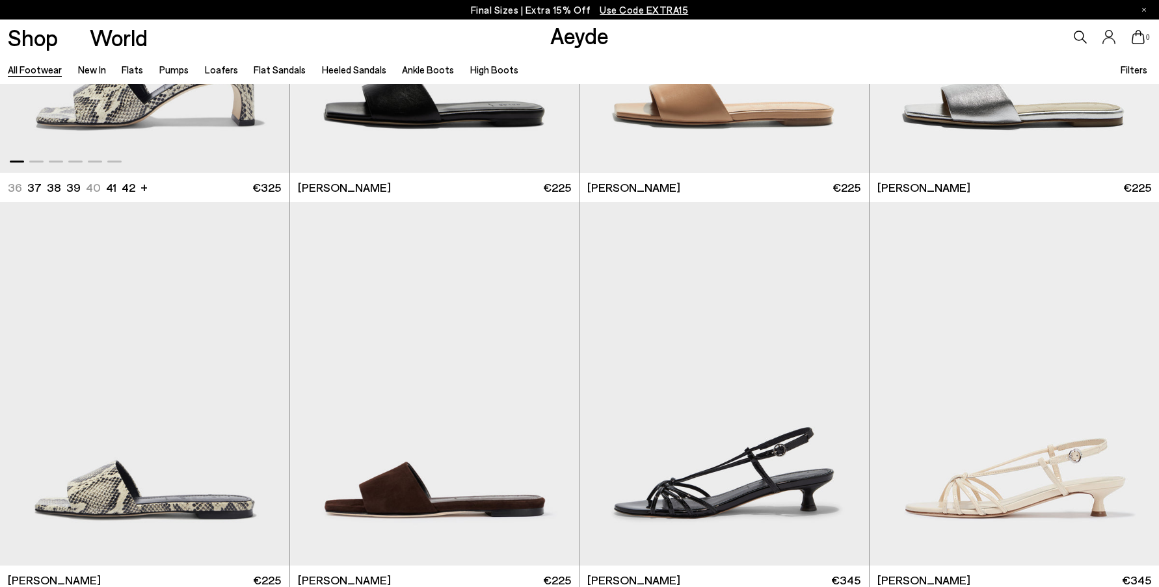
scroll to position [20867, 0]
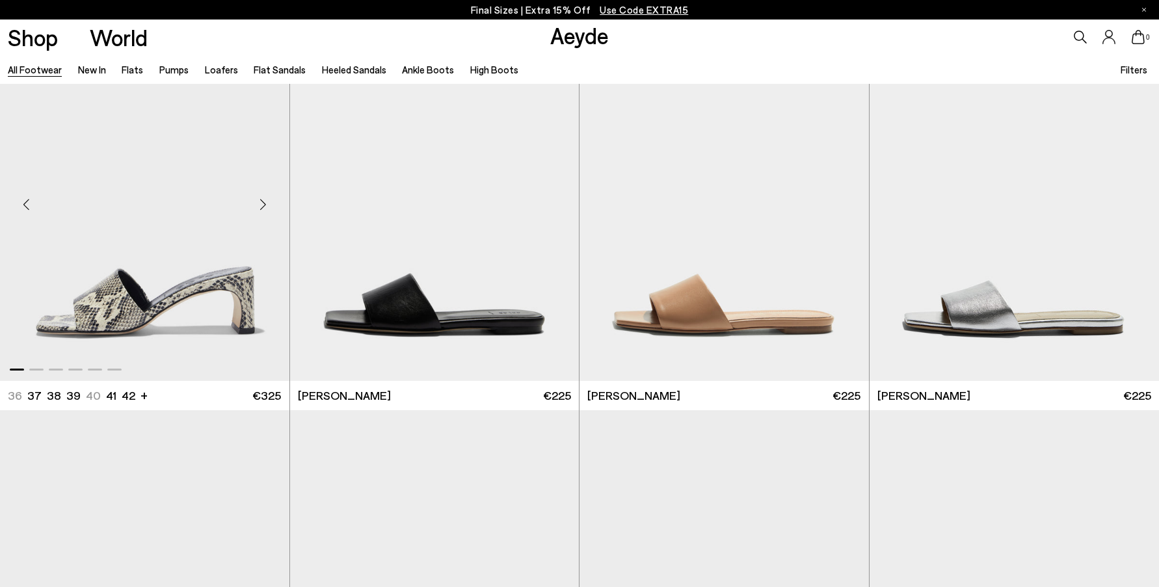
click at [264, 202] on div "Next slide" at bounding box center [263, 204] width 39 height 39
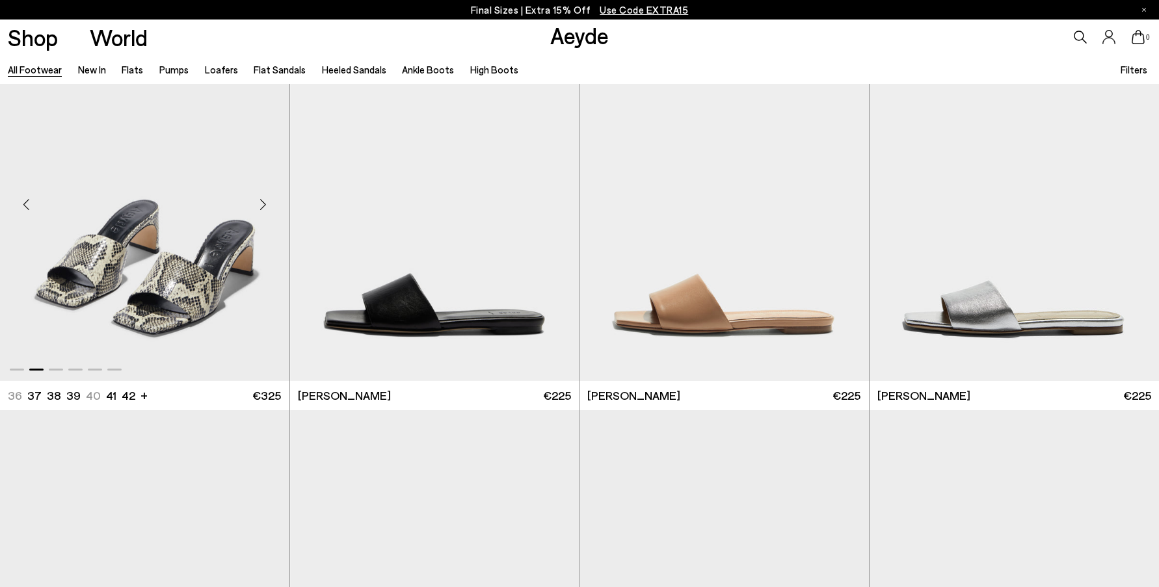
click at [264, 202] on div "Next slide" at bounding box center [263, 204] width 39 height 39
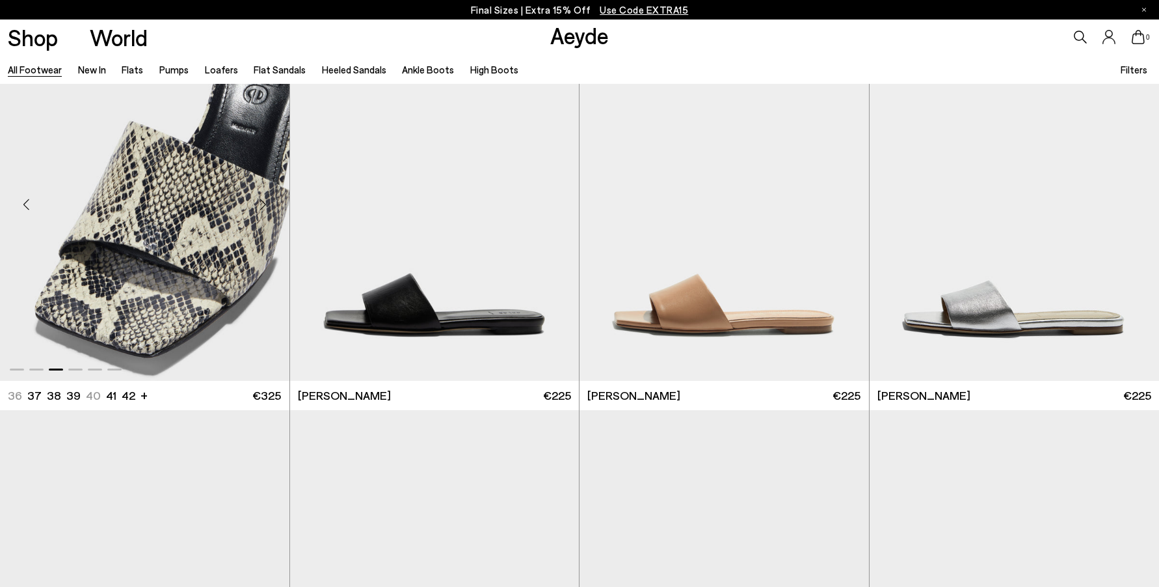
click at [265, 203] on div "Next slide" at bounding box center [263, 204] width 39 height 39
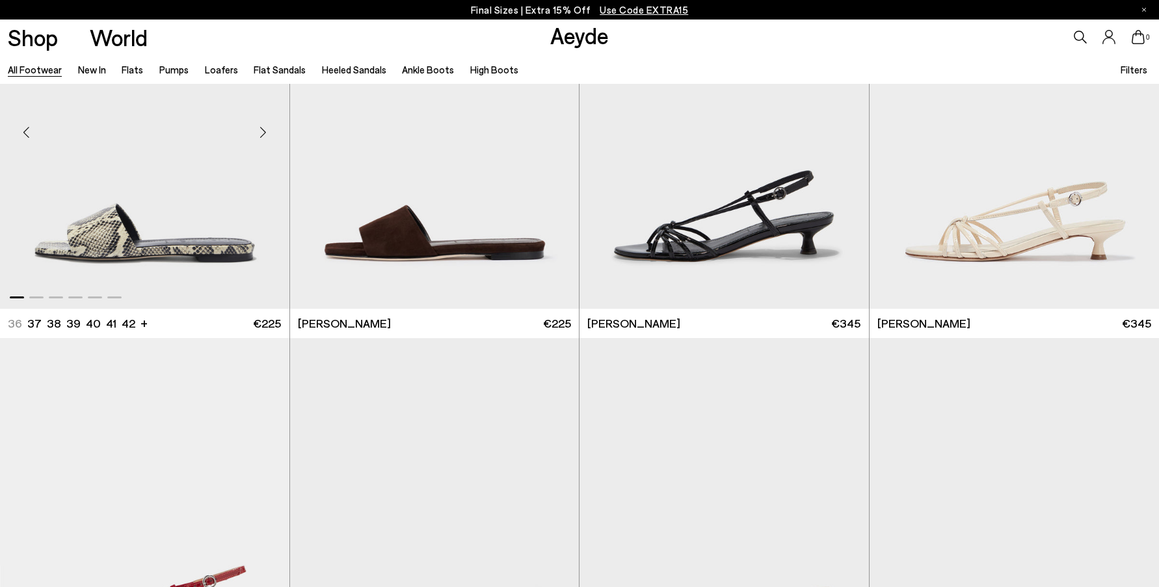
scroll to position [21628, 0]
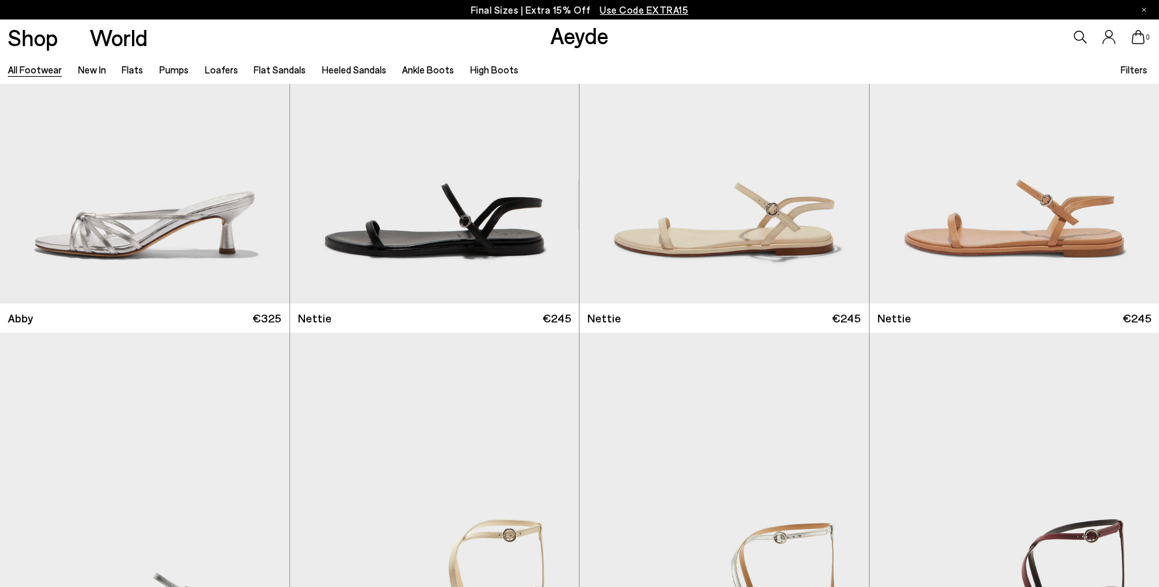
scroll to position [21737, 0]
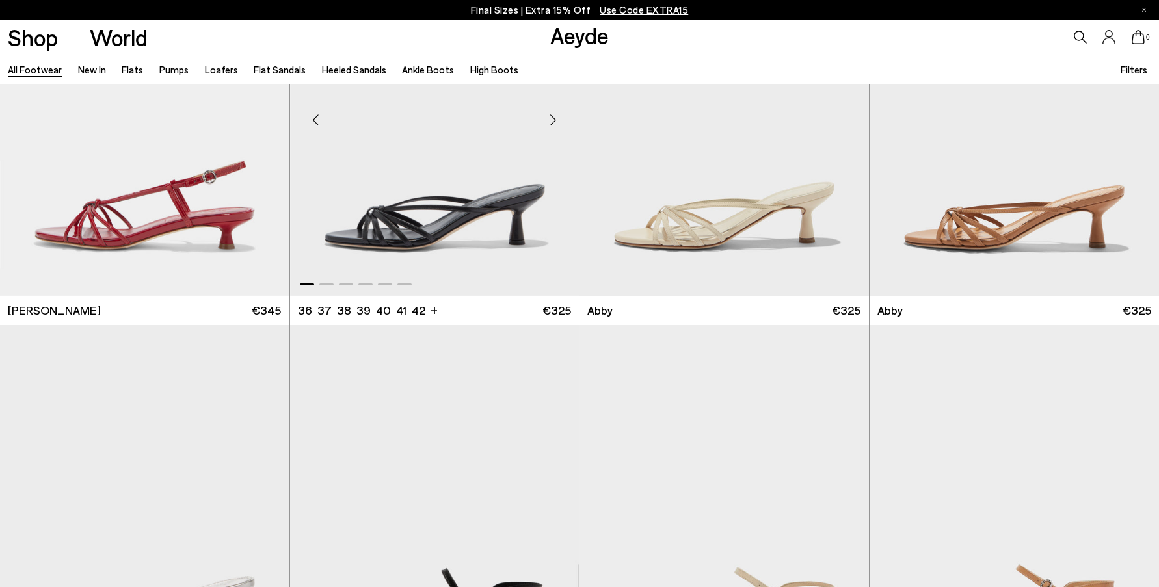
click at [551, 120] on div "Next slide" at bounding box center [552, 119] width 39 height 39
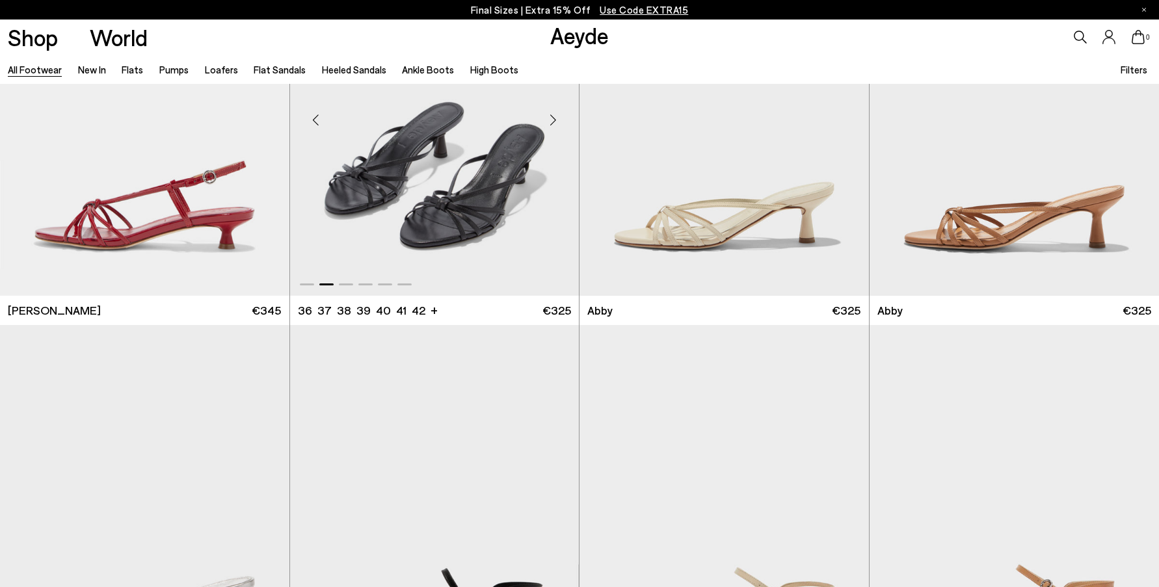
click at [551, 120] on div "Next slide" at bounding box center [552, 119] width 39 height 39
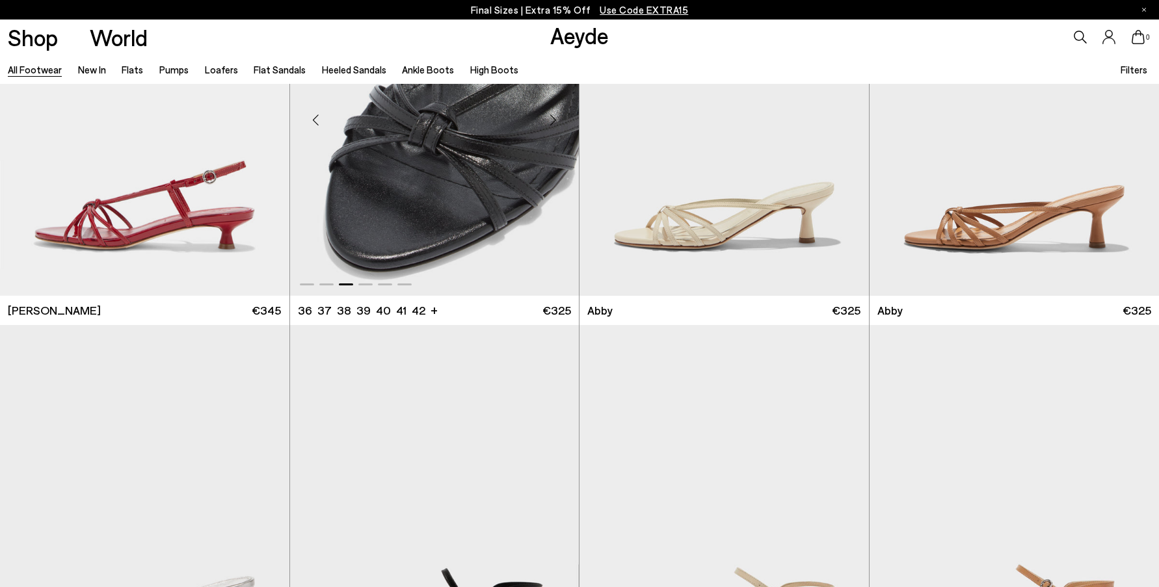
click at [552, 120] on div "Next slide" at bounding box center [552, 119] width 39 height 39
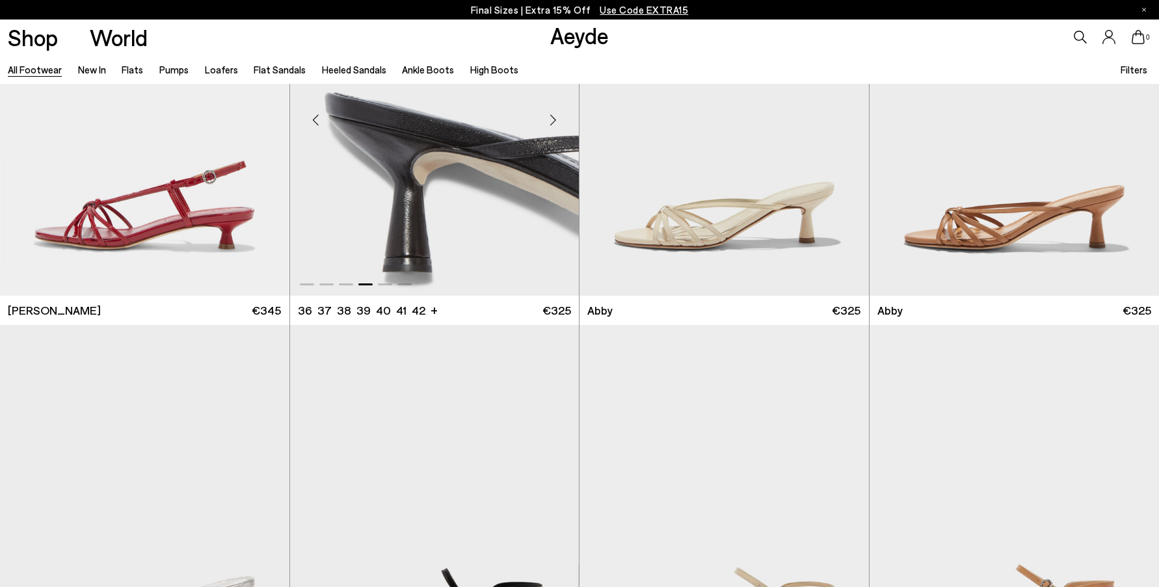
click at [552, 120] on div "Next slide" at bounding box center [552, 119] width 39 height 39
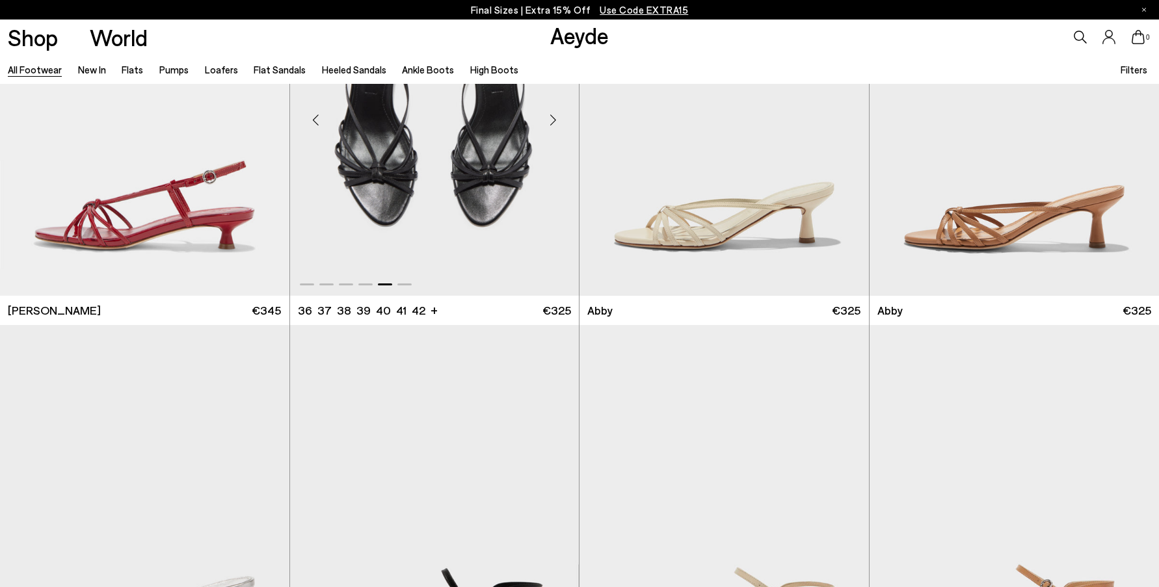
click at [552, 120] on div "Next slide" at bounding box center [552, 119] width 39 height 39
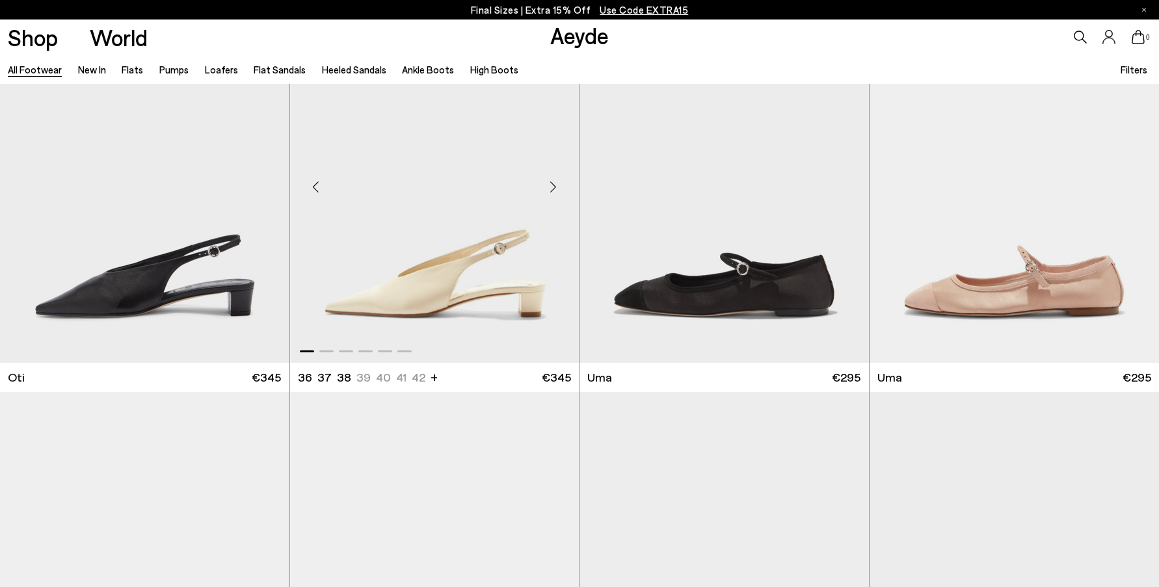
scroll to position [23631, 0]
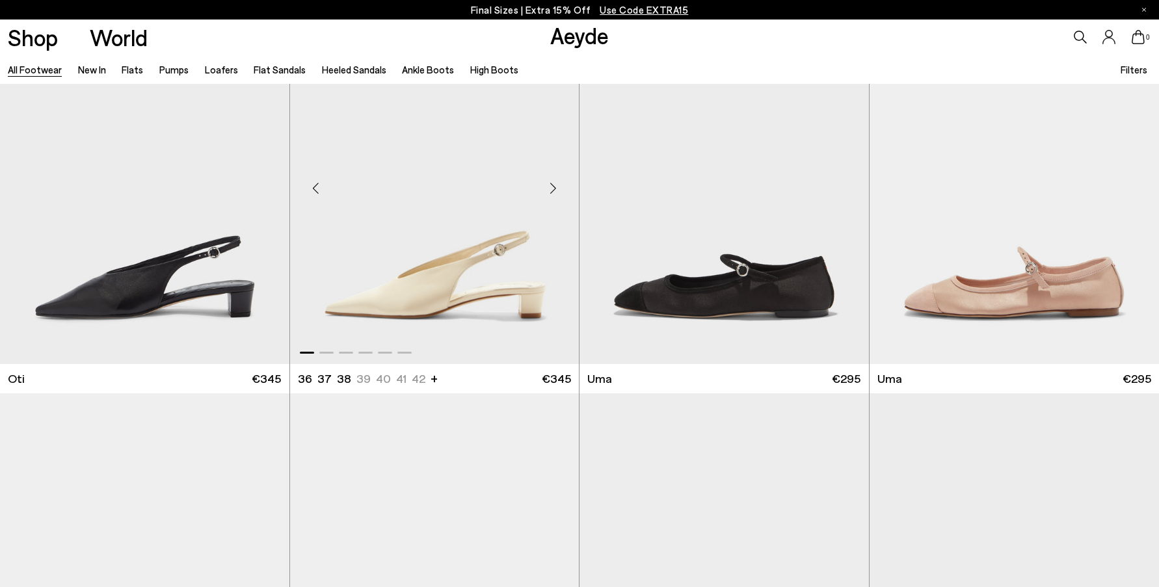
click at [553, 185] on div "Next slide" at bounding box center [552, 187] width 39 height 39
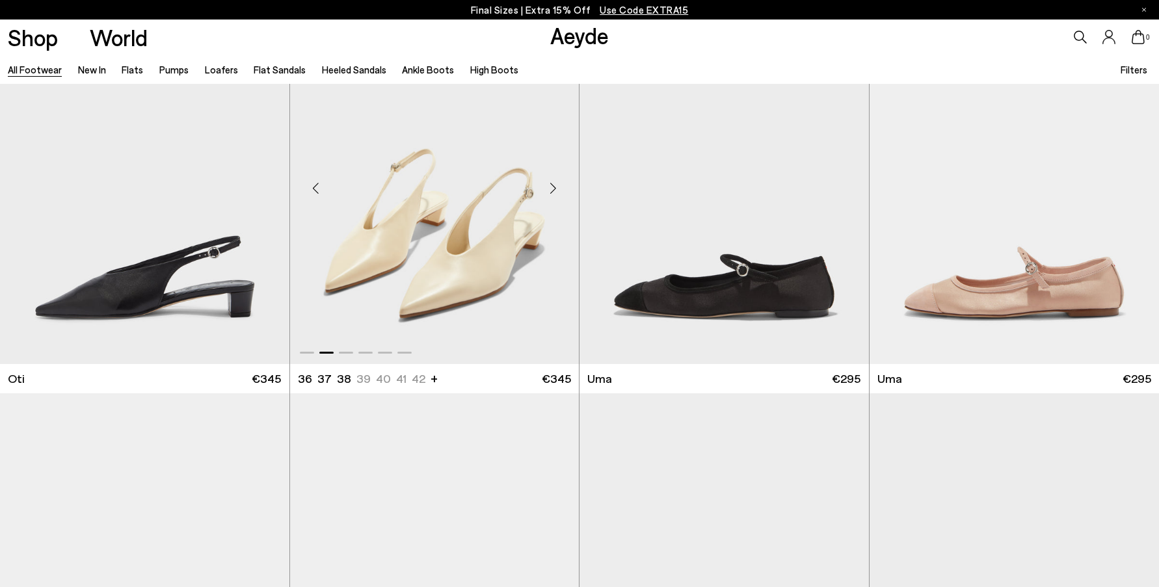
click at [553, 187] on div "Next slide" at bounding box center [552, 187] width 39 height 39
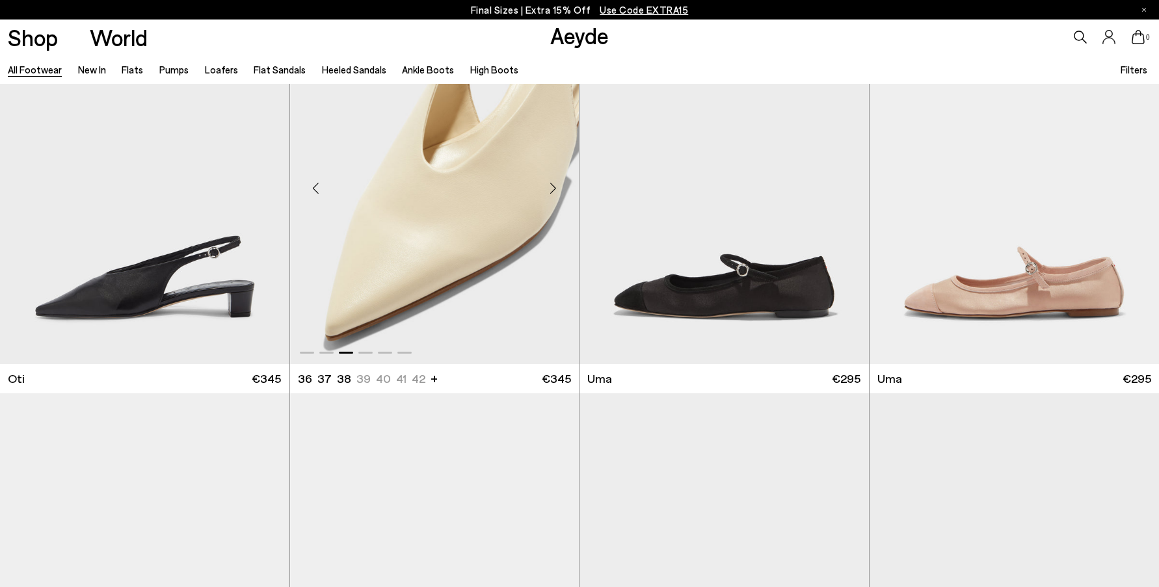
click at [553, 187] on div "Next slide" at bounding box center [552, 187] width 39 height 39
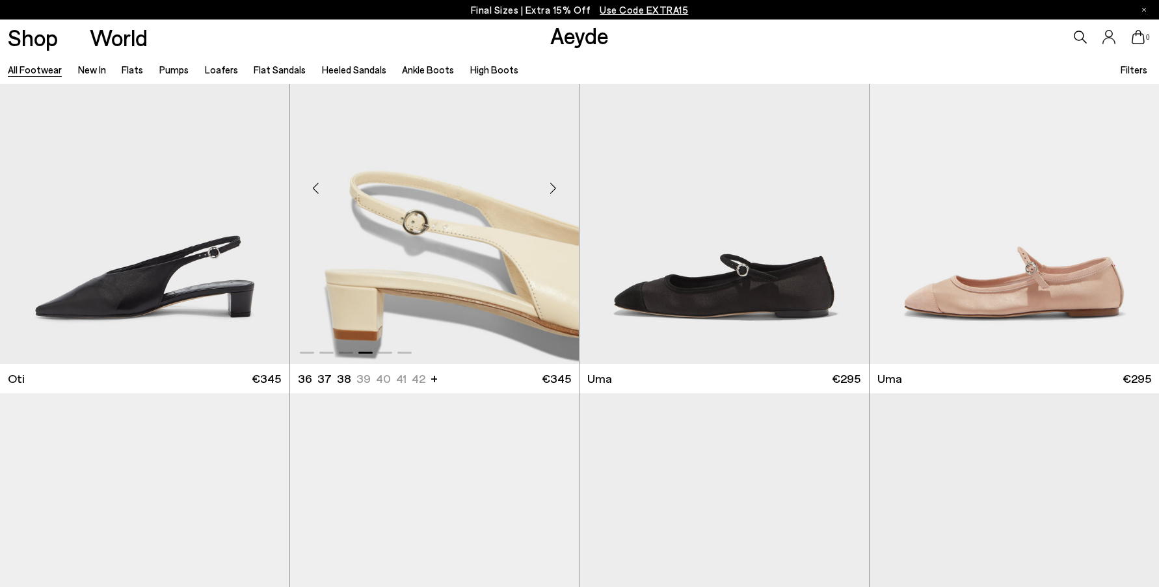
click at [553, 187] on div "Next slide" at bounding box center [552, 187] width 39 height 39
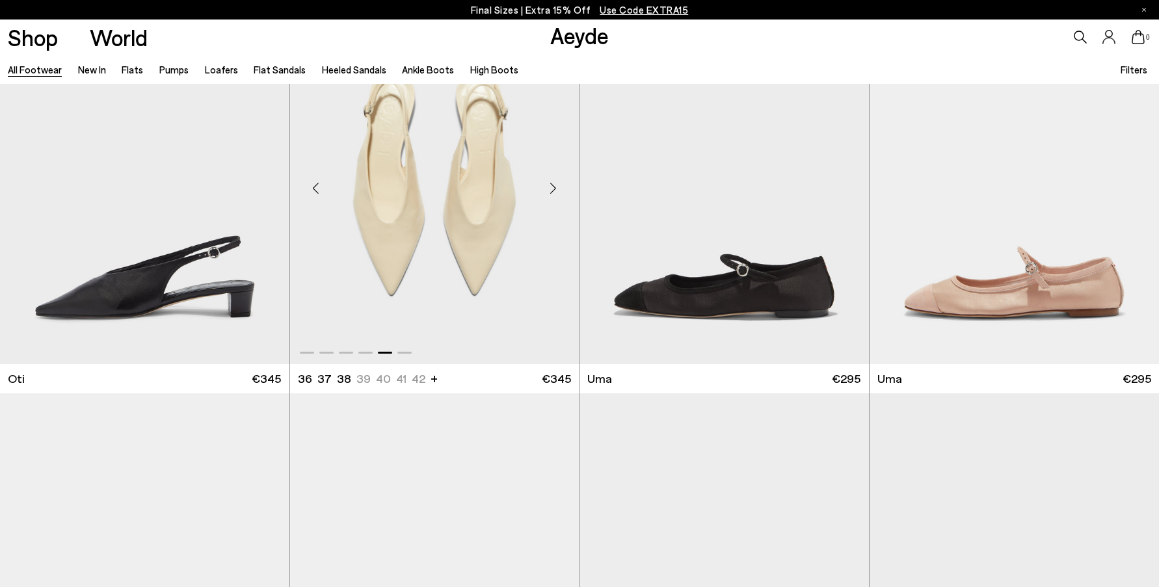
click at [553, 187] on div "Next slide" at bounding box center [552, 187] width 39 height 39
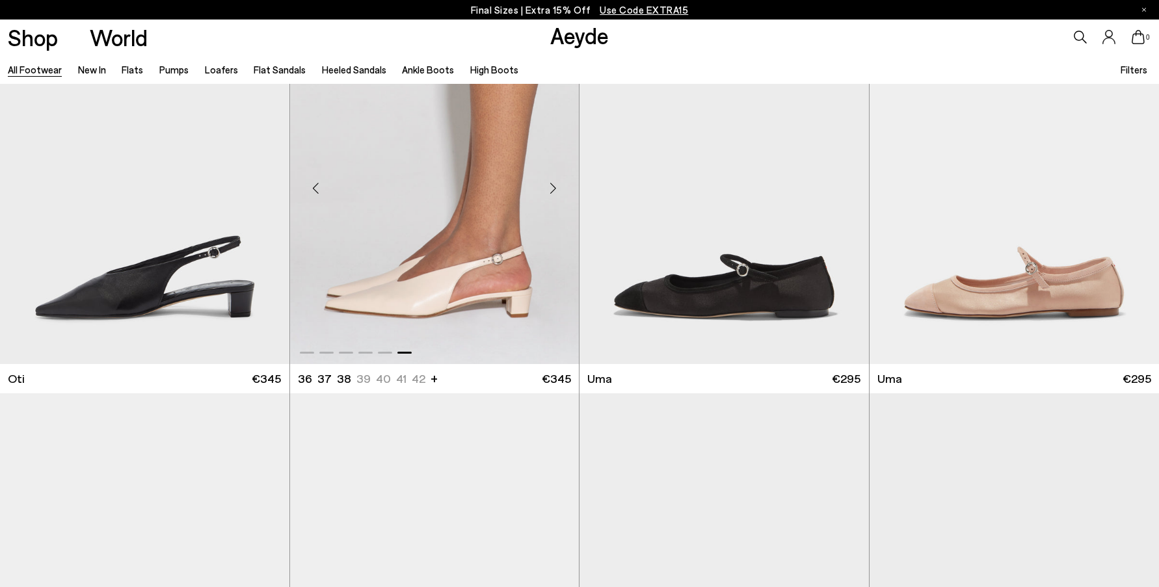
click at [553, 187] on div "Next slide" at bounding box center [552, 187] width 39 height 39
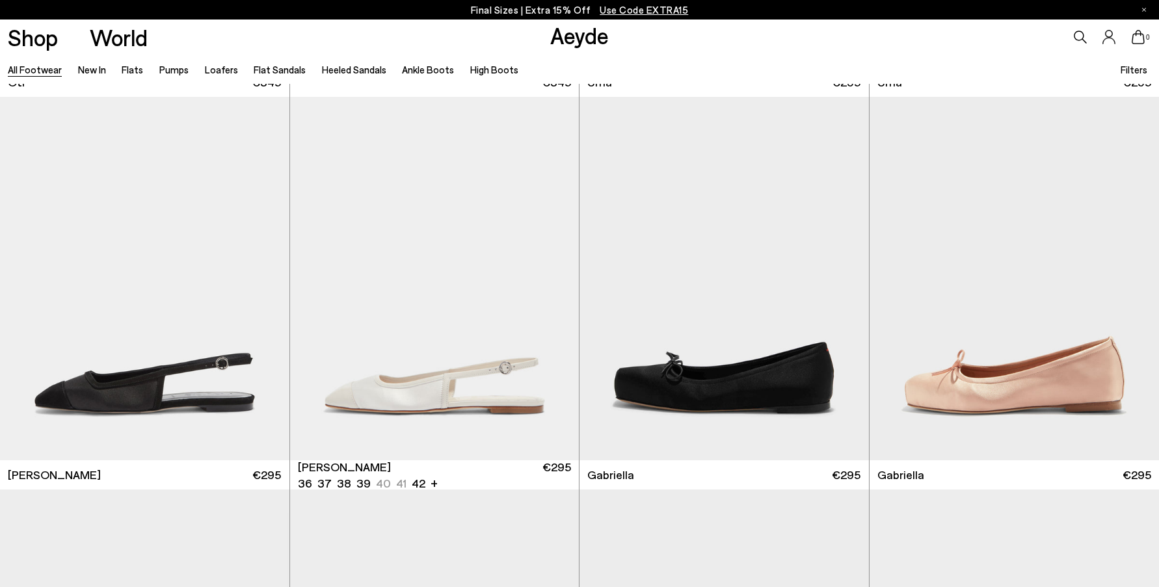
scroll to position [24018, 0]
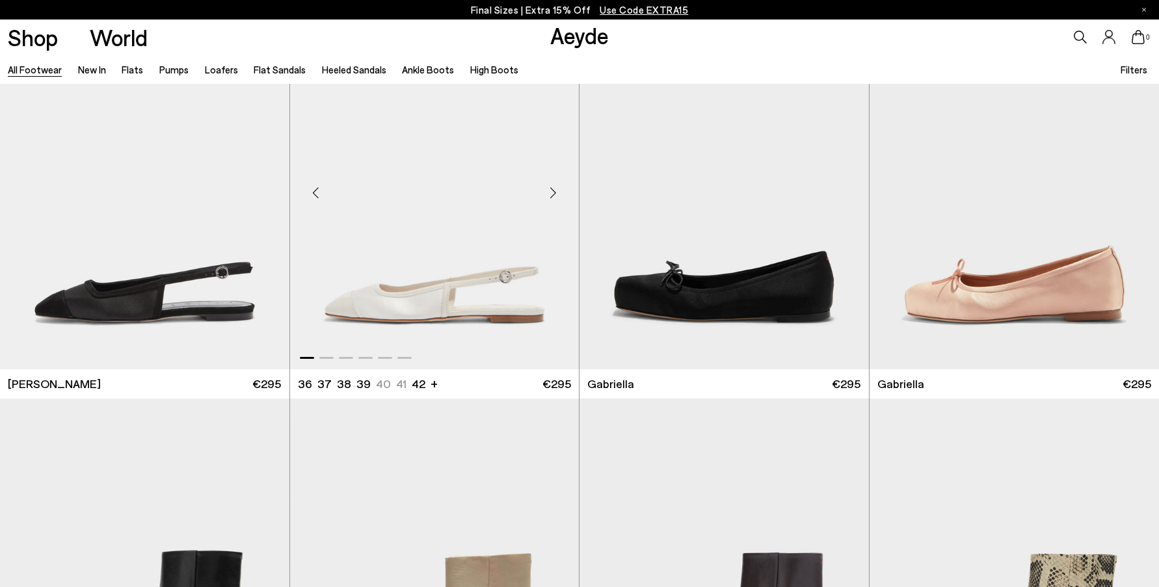
click at [554, 191] on div "Next slide" at bounding box center [552, 193] width 39 height 39
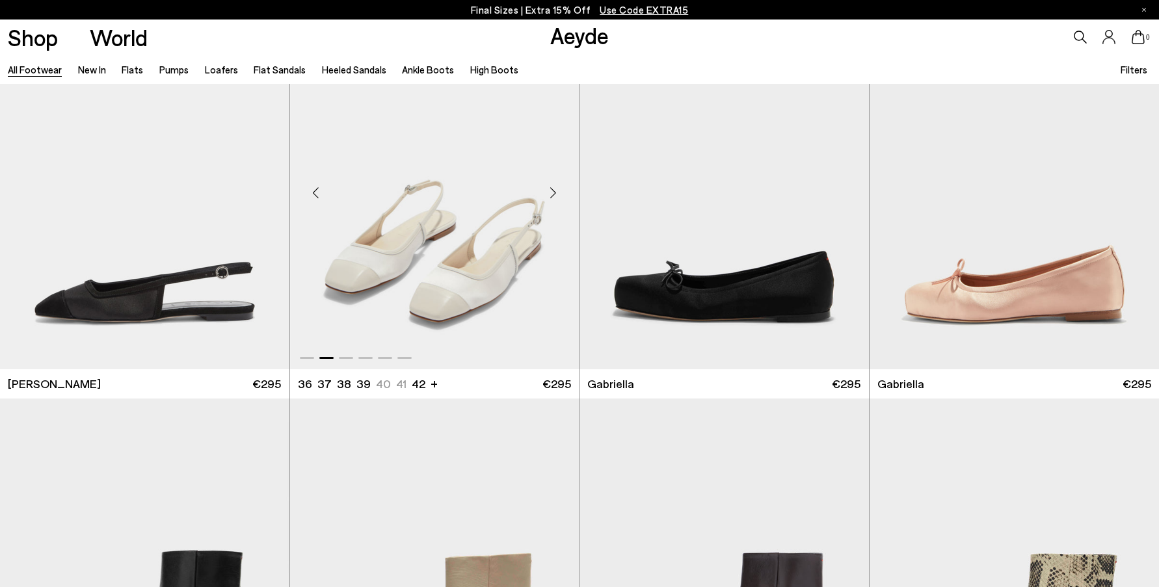
click at [554, 191] on div "Next slide" at bounding box center [552, 193] width 39 height 39
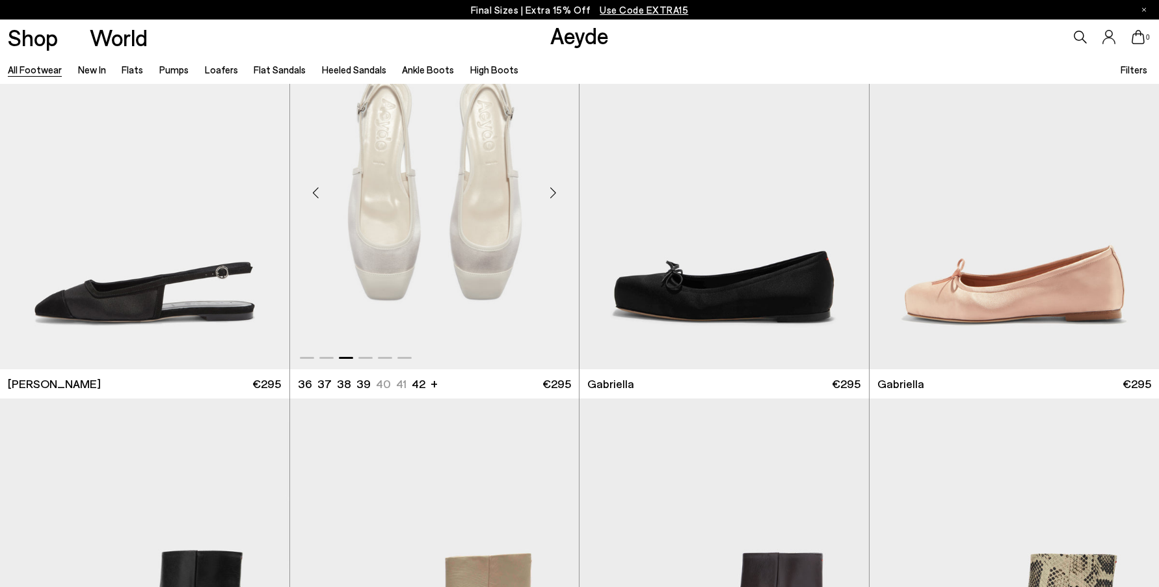
click at [555, 191] on div "Next slide" at bounding box center [552, 193] width 39 height 39
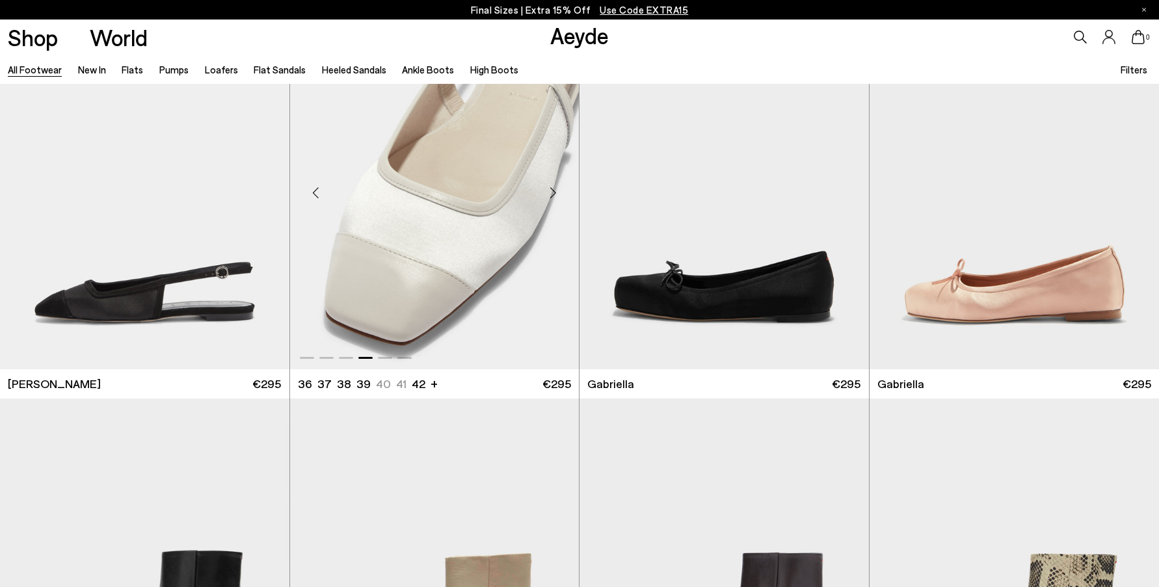
click at [555, 191] on div "Next slide" at bounding box center [552, 193] width 39 height 39
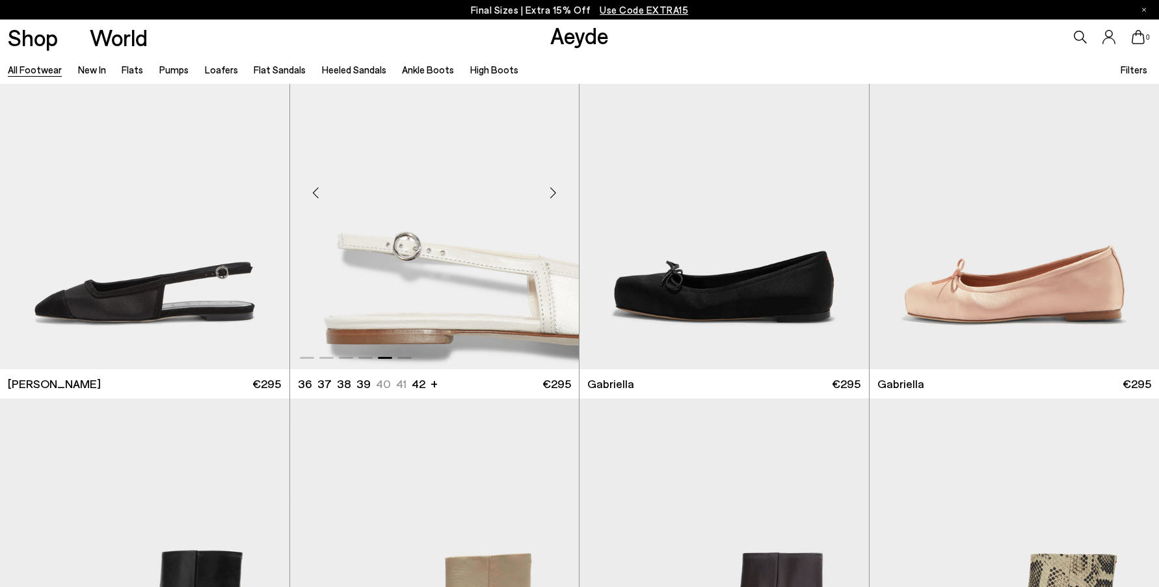
click at [555, 191] on div "Next slide" at bounding box center [552, 193] width 39 height 39
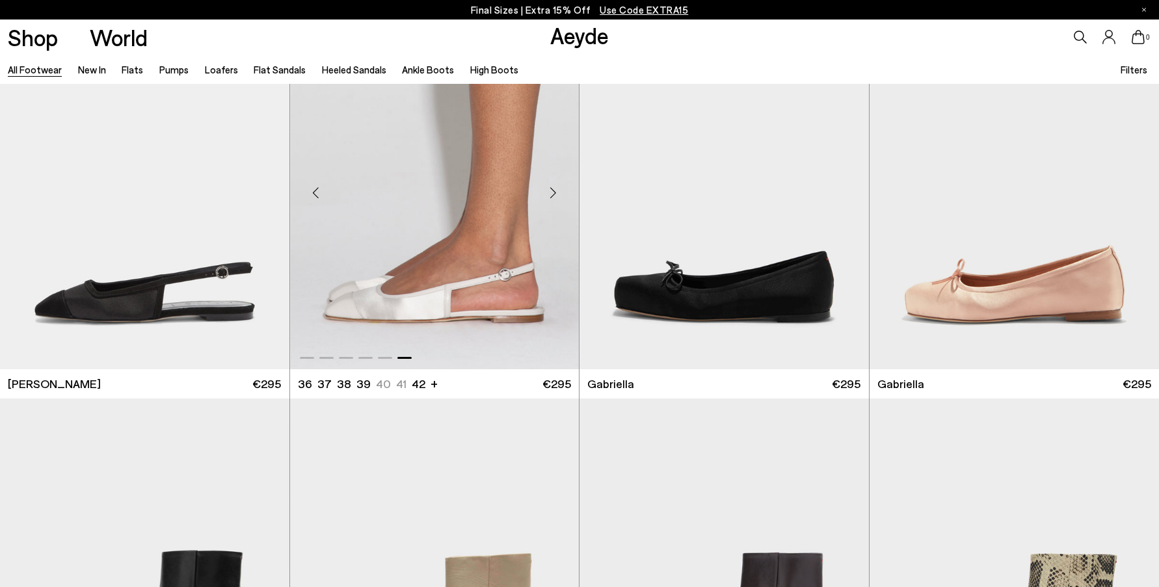
scroll to position [24172, 0]
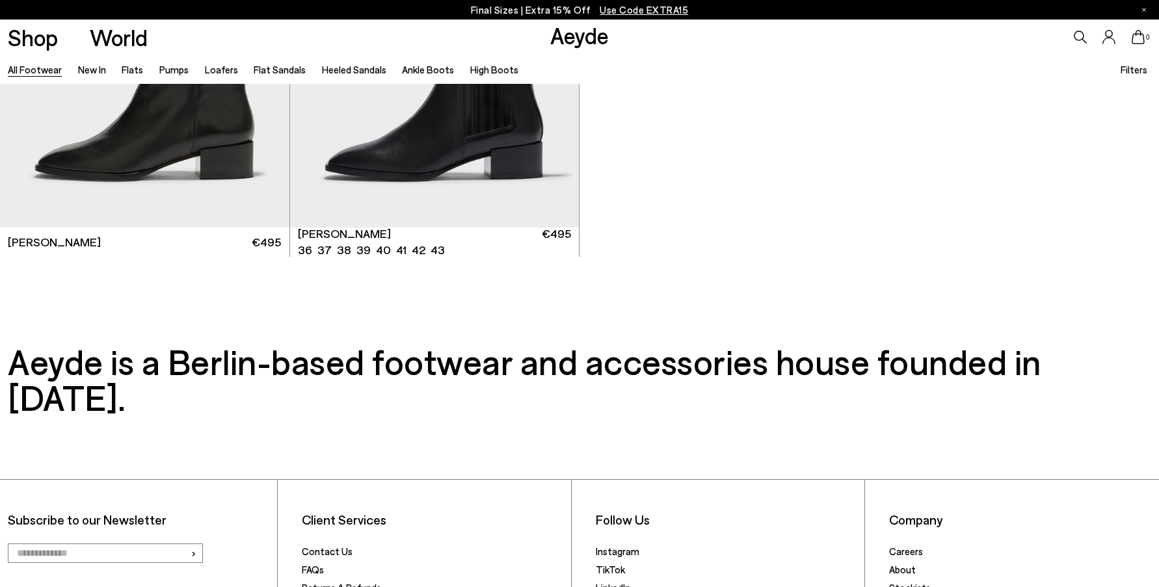
scroll to position [27441, 0]
